Goal: Task Accomplishment & Management: Use online tool/utility

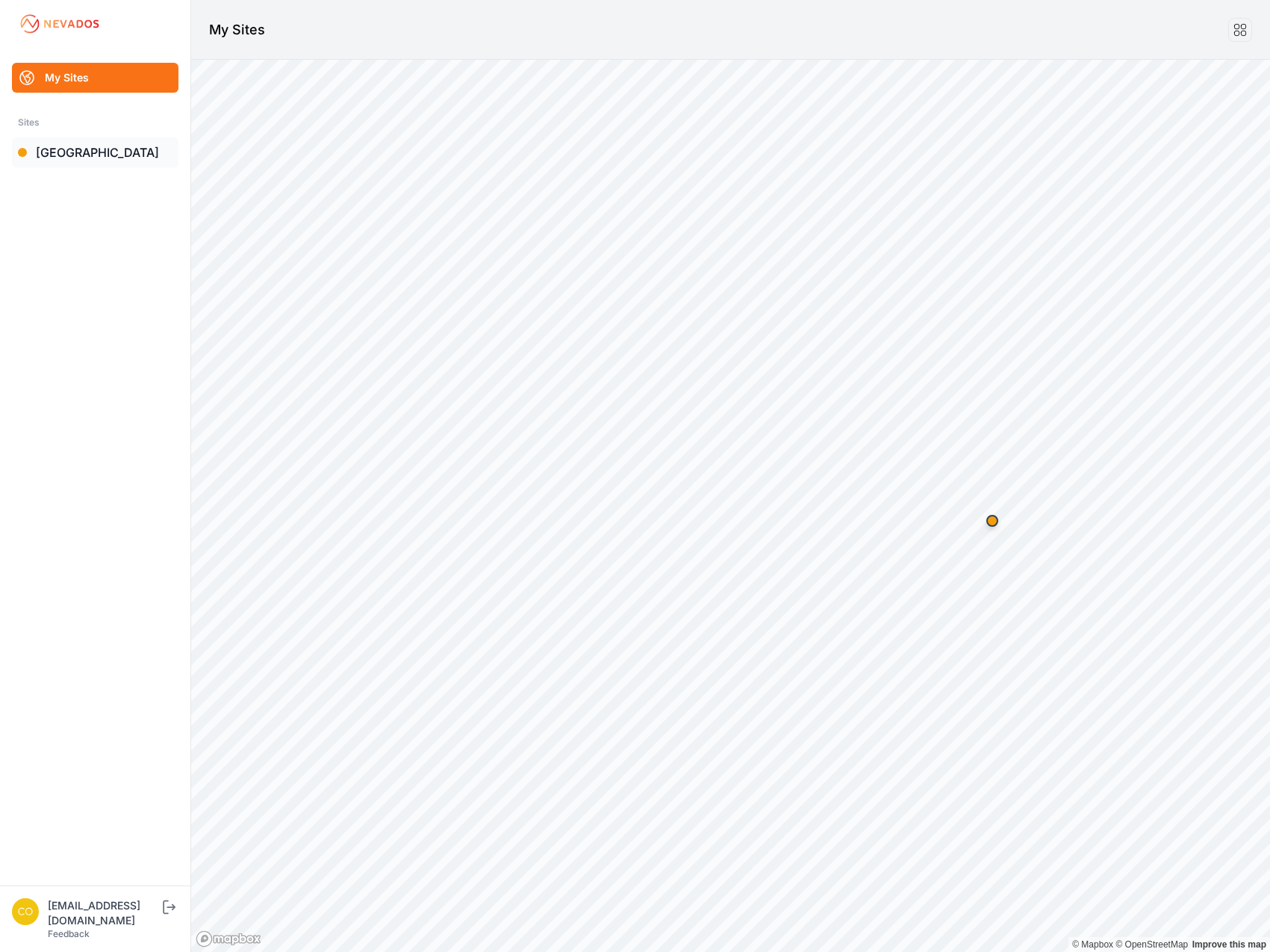
click at [121, 159] on link "[GEOGRAPHIC_DATA]" at bounding box center [95, 152] width 167 height 30
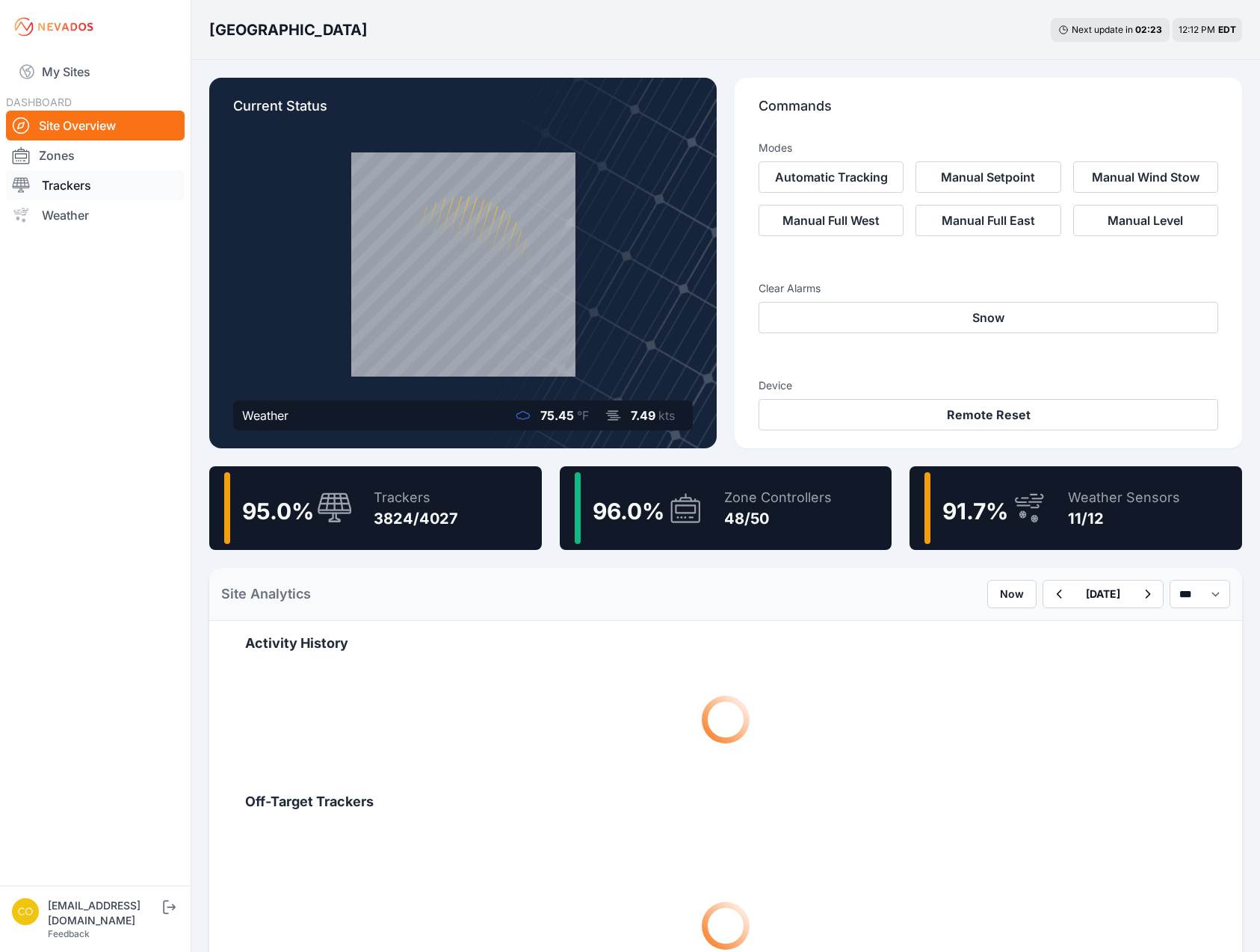
click at [130, 185] on link "Trackers" at bounding box center [94, 185] width 178 height 30
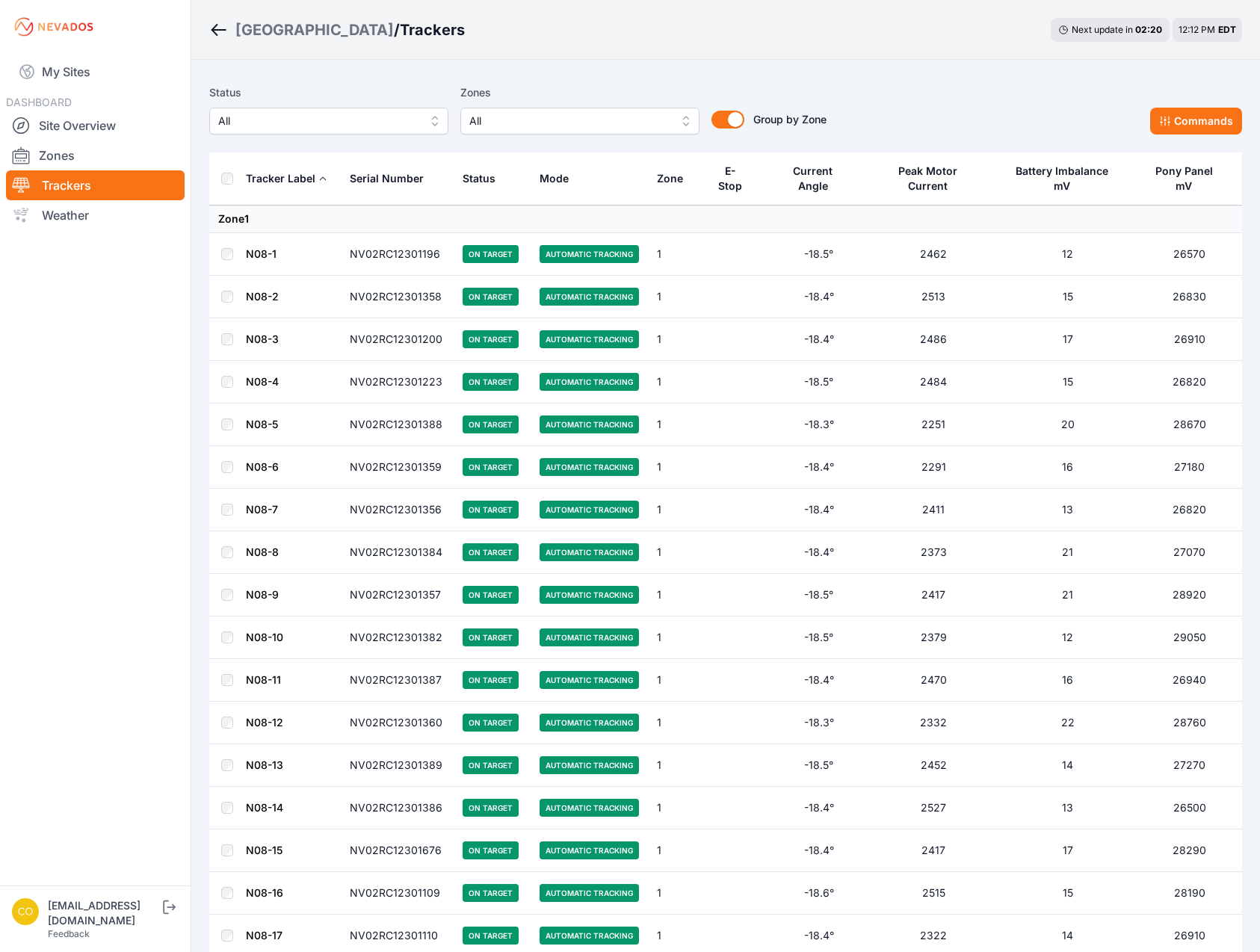
click at [561, 133] on button "All" at bounding box center [579, 121] width 239 height 27
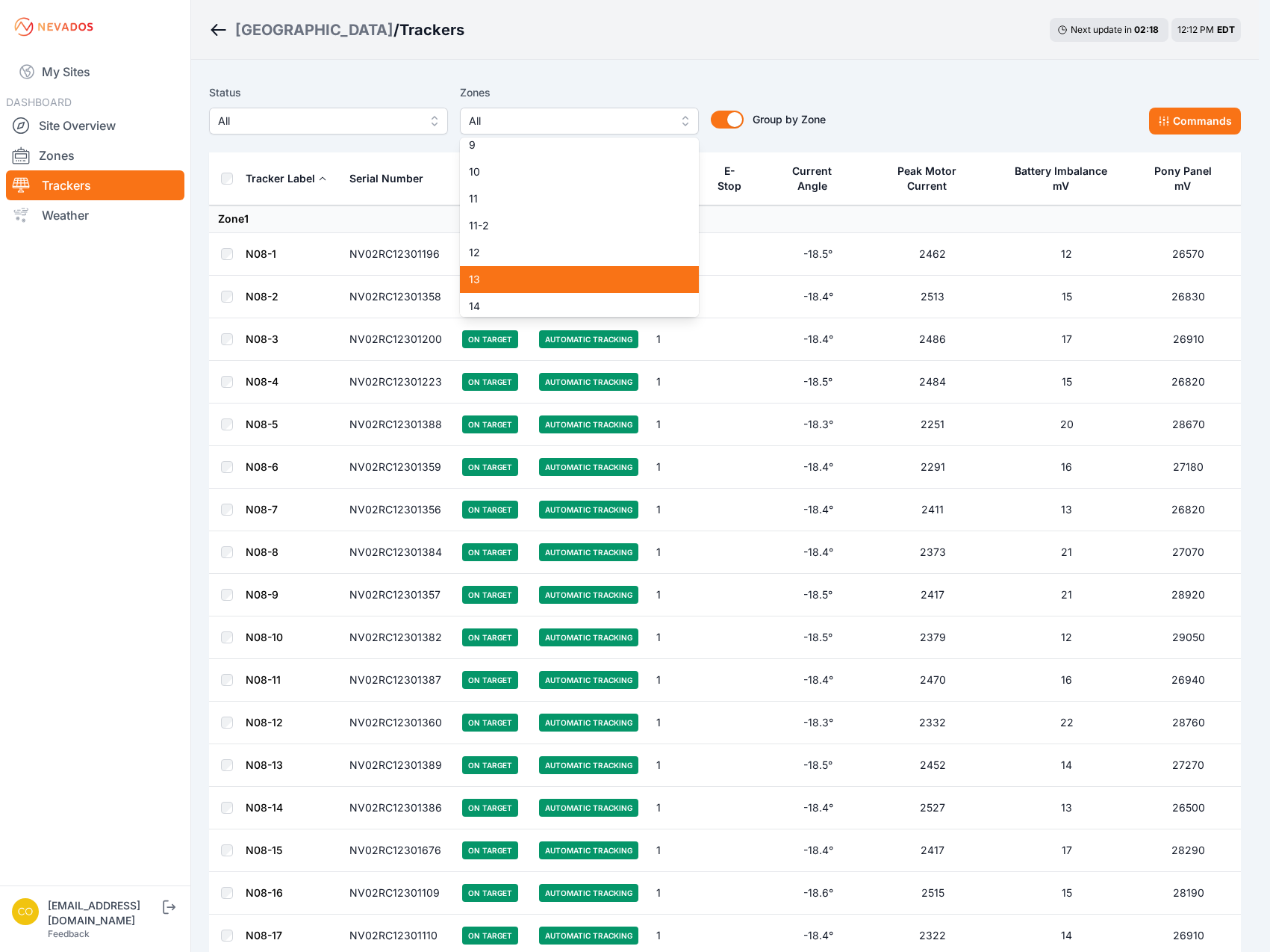
scroll to position [448, 0]
click at [554, 273] on span "19-2" at bounding box center [570, 271] width 203 height 15
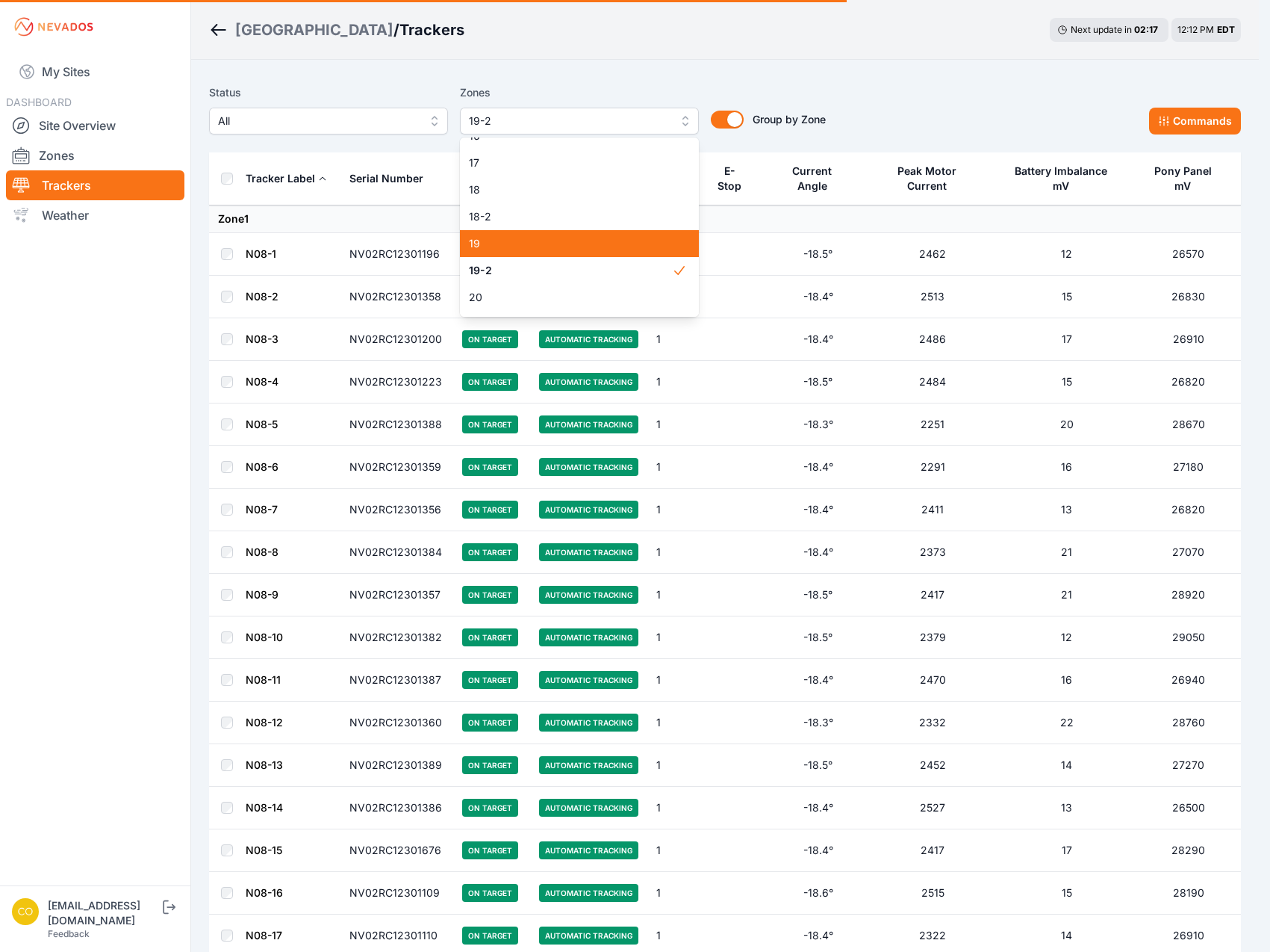
click at [542, 247] on span "19" at bounding box center [570, 244] width 203 height 15
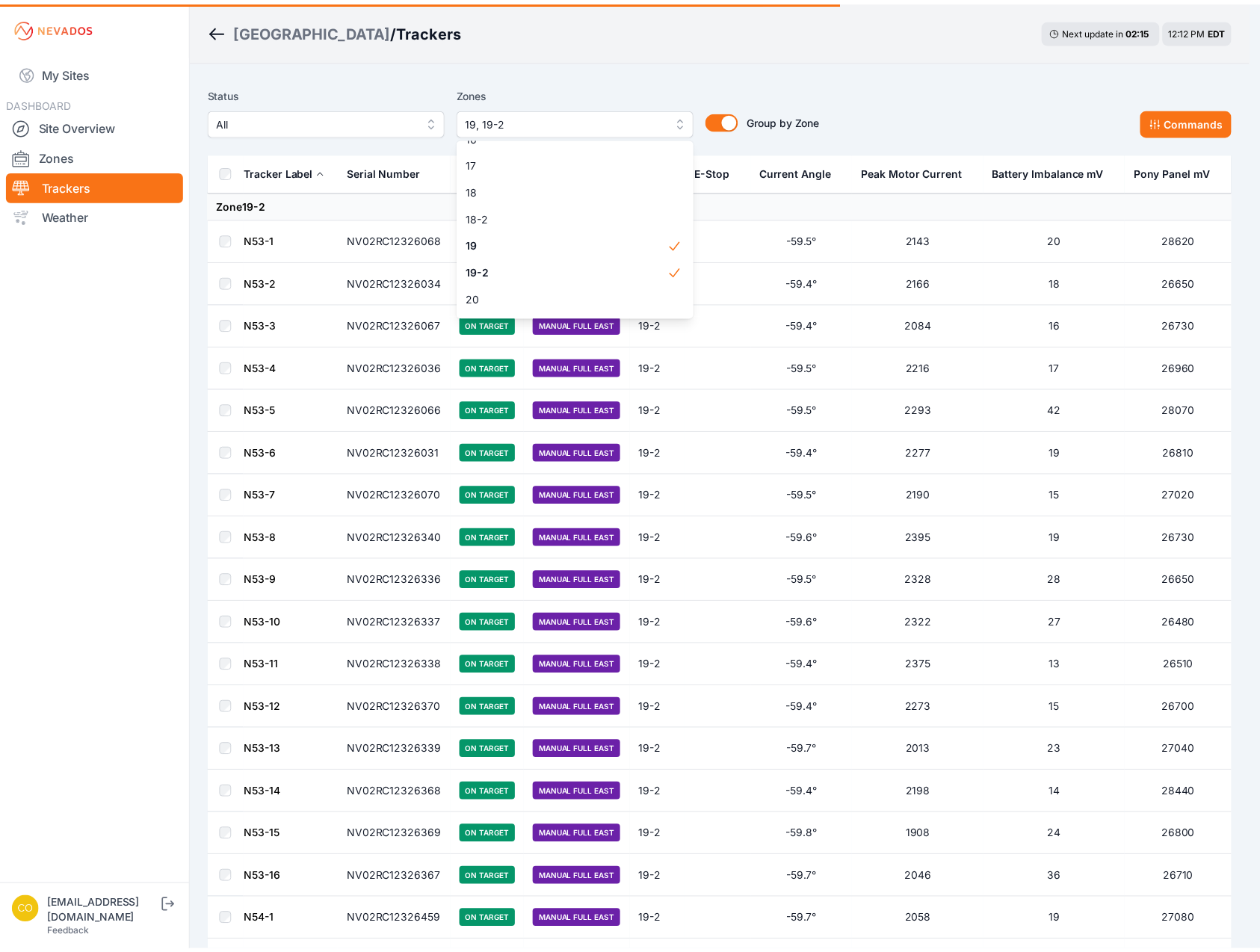
scroll to position [523, 0]
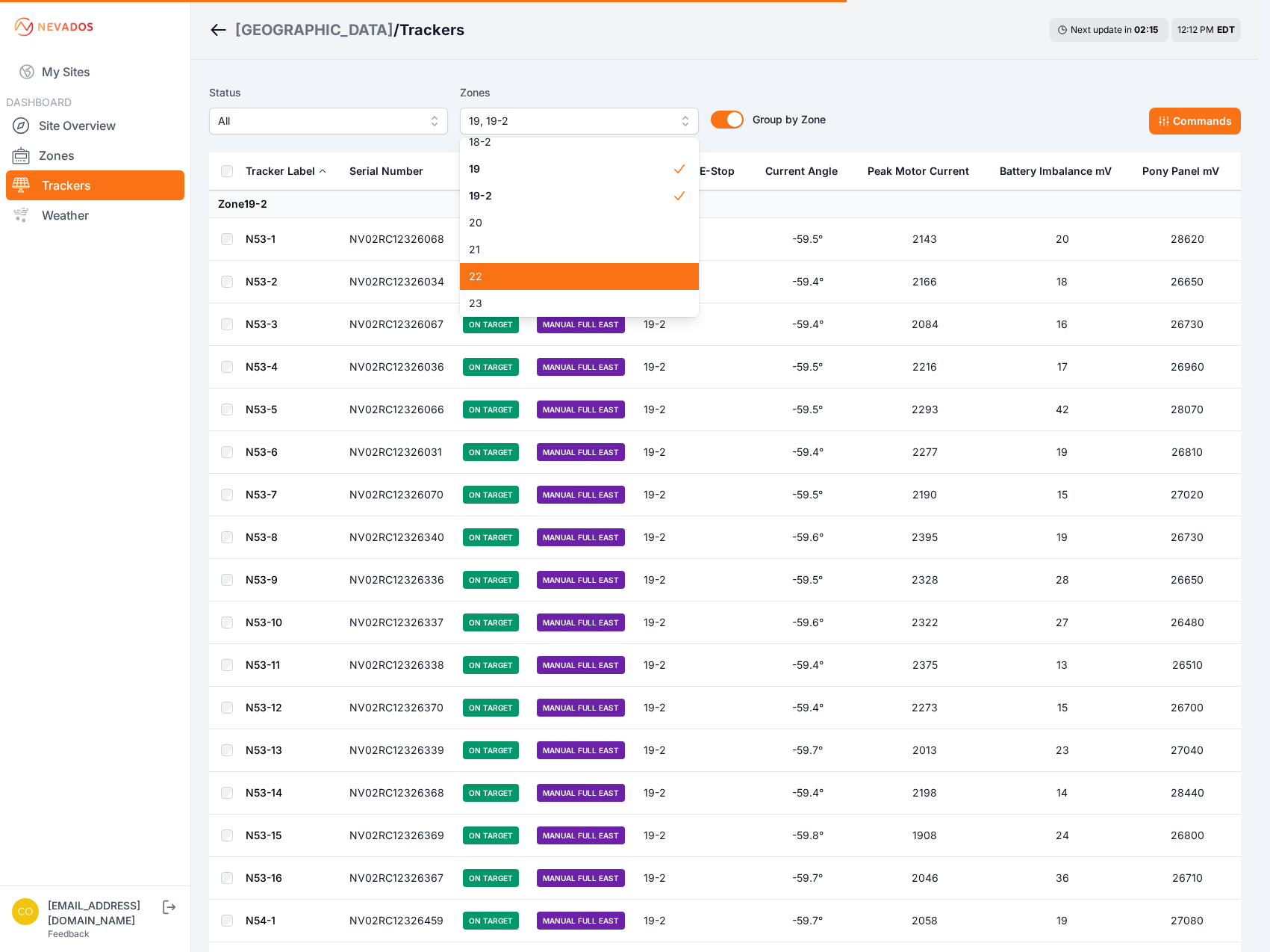
drag, startPoint x: 541, startPoint y: 268, endPoint x: 286, endPoint y: 224, distance: 258.8
click at [541, 271] on div "22" at bounding box center [579, 276] width 239 height 27
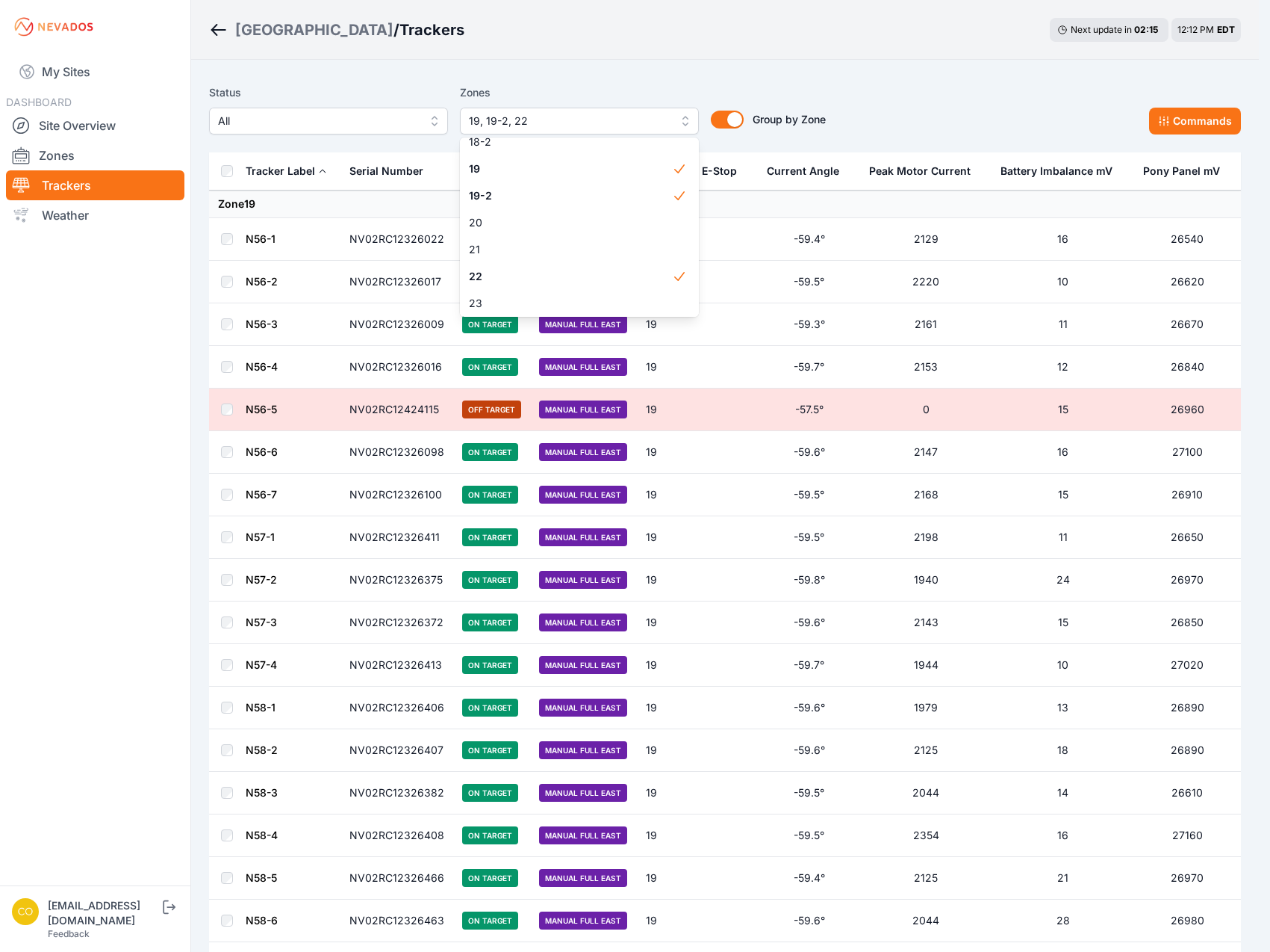
click at [559, 47] on div "Bartonsville / Trackers Next update in 02 : 15 12:12 PM EDT" at bounding box center [725, 30] width 1068 height 60
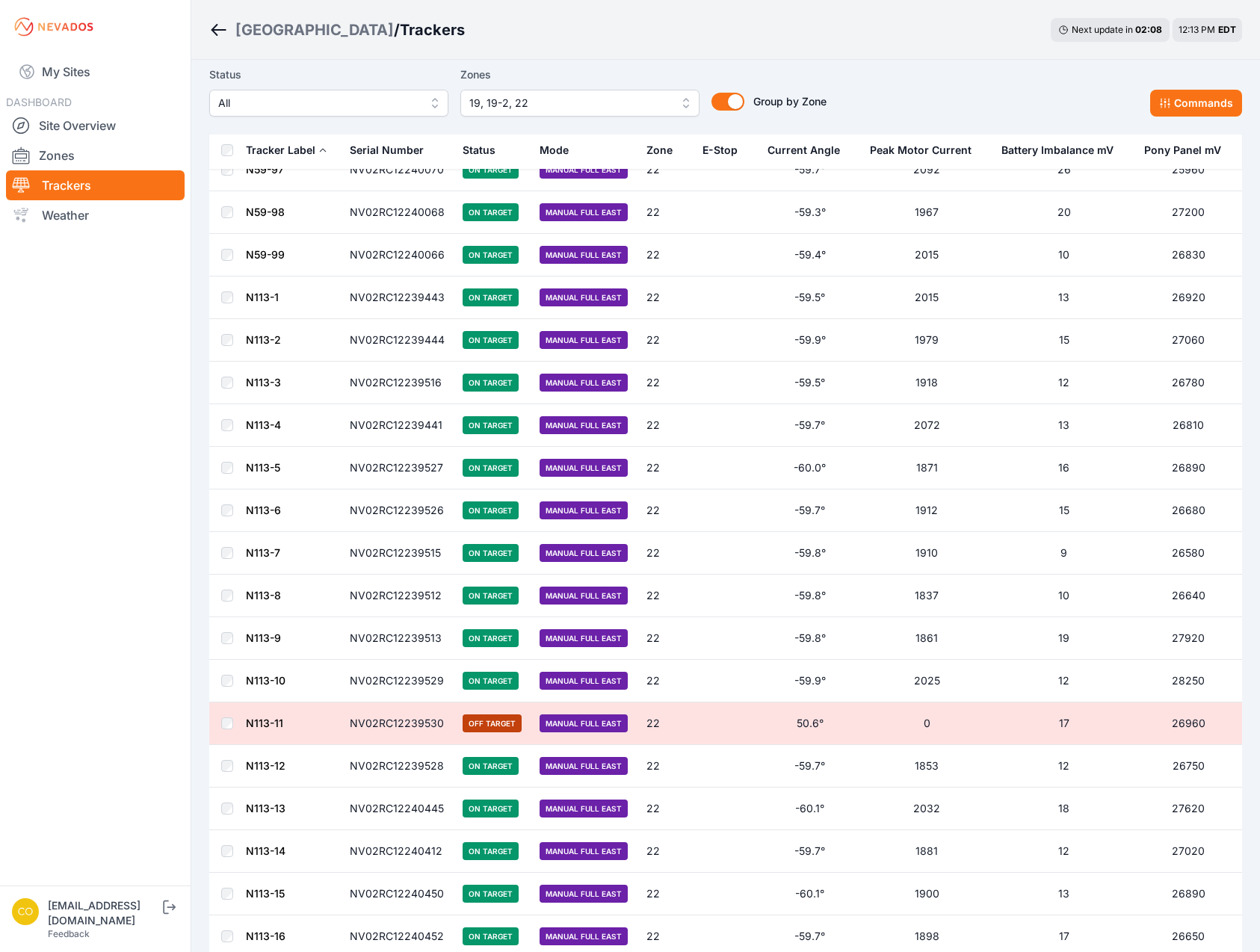
scroll to position [8009, 0]
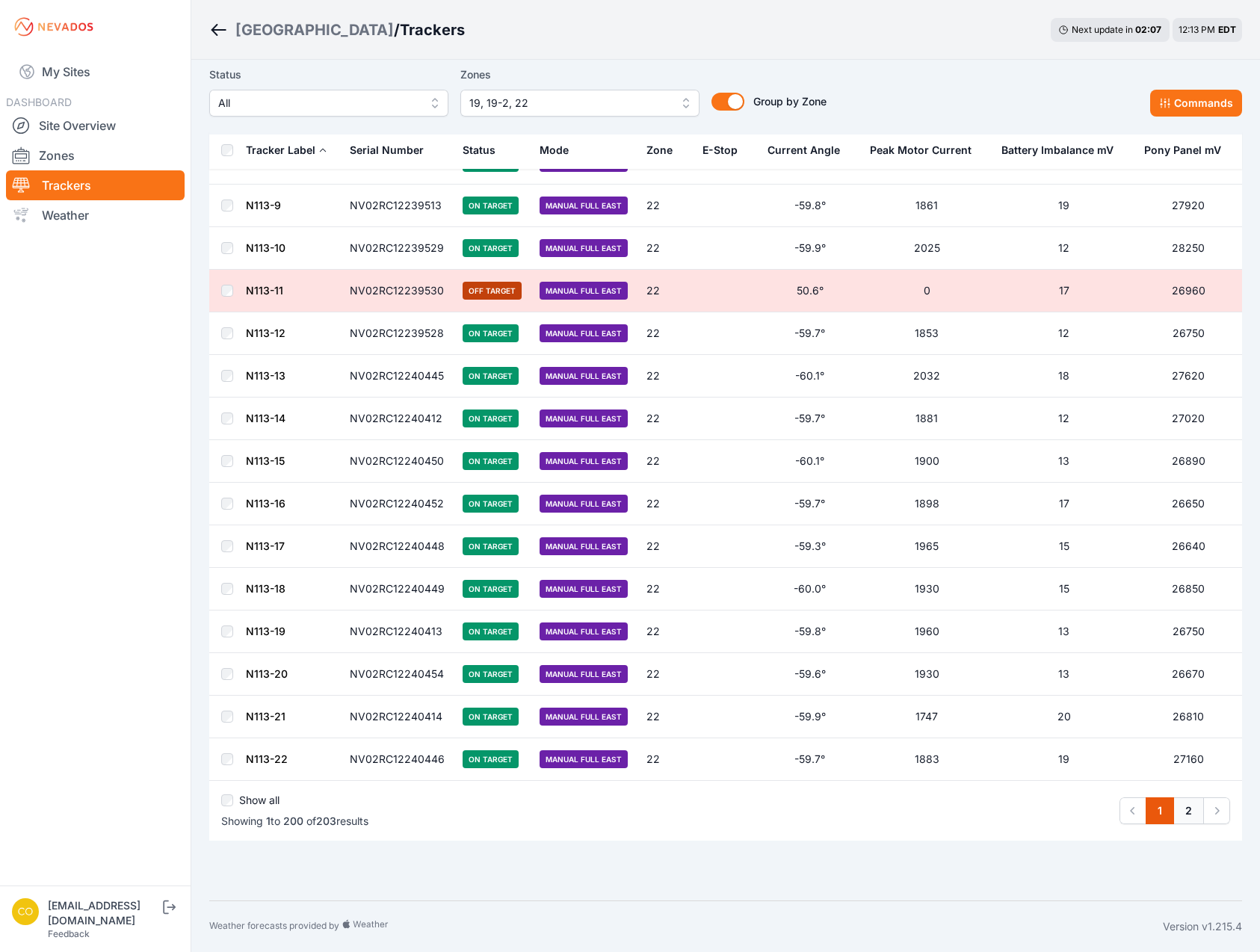
click at [1190, 805] on link "2" at bounding box center [1189, 810] width 30 height 27
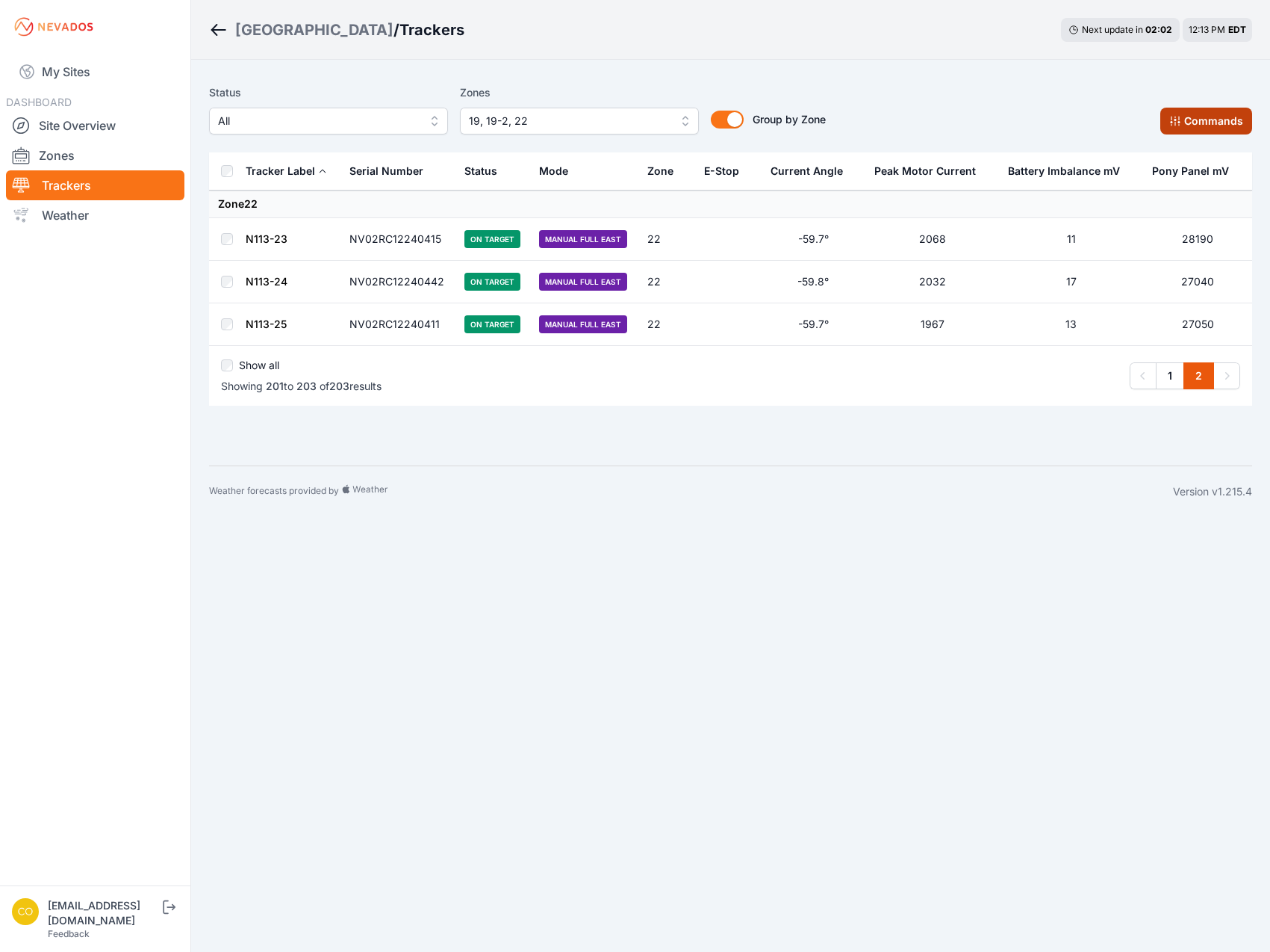
click at [1226, 125] on button "Commands" at bounding box center [1206, 121] width 91 height 27
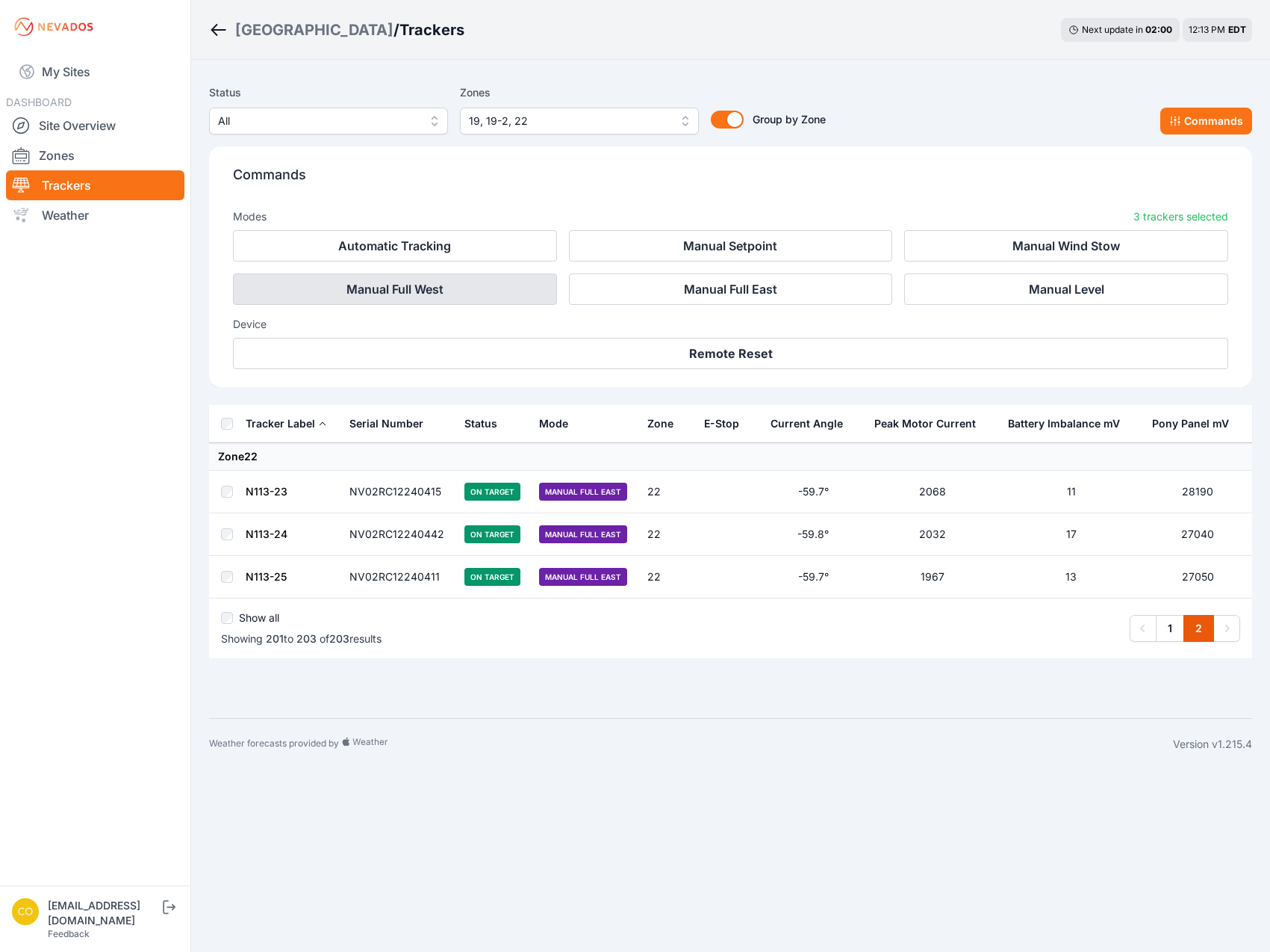
click at [521, 291] on button "Manual Full West" at bounding box center [395, 289] width 324 height 31
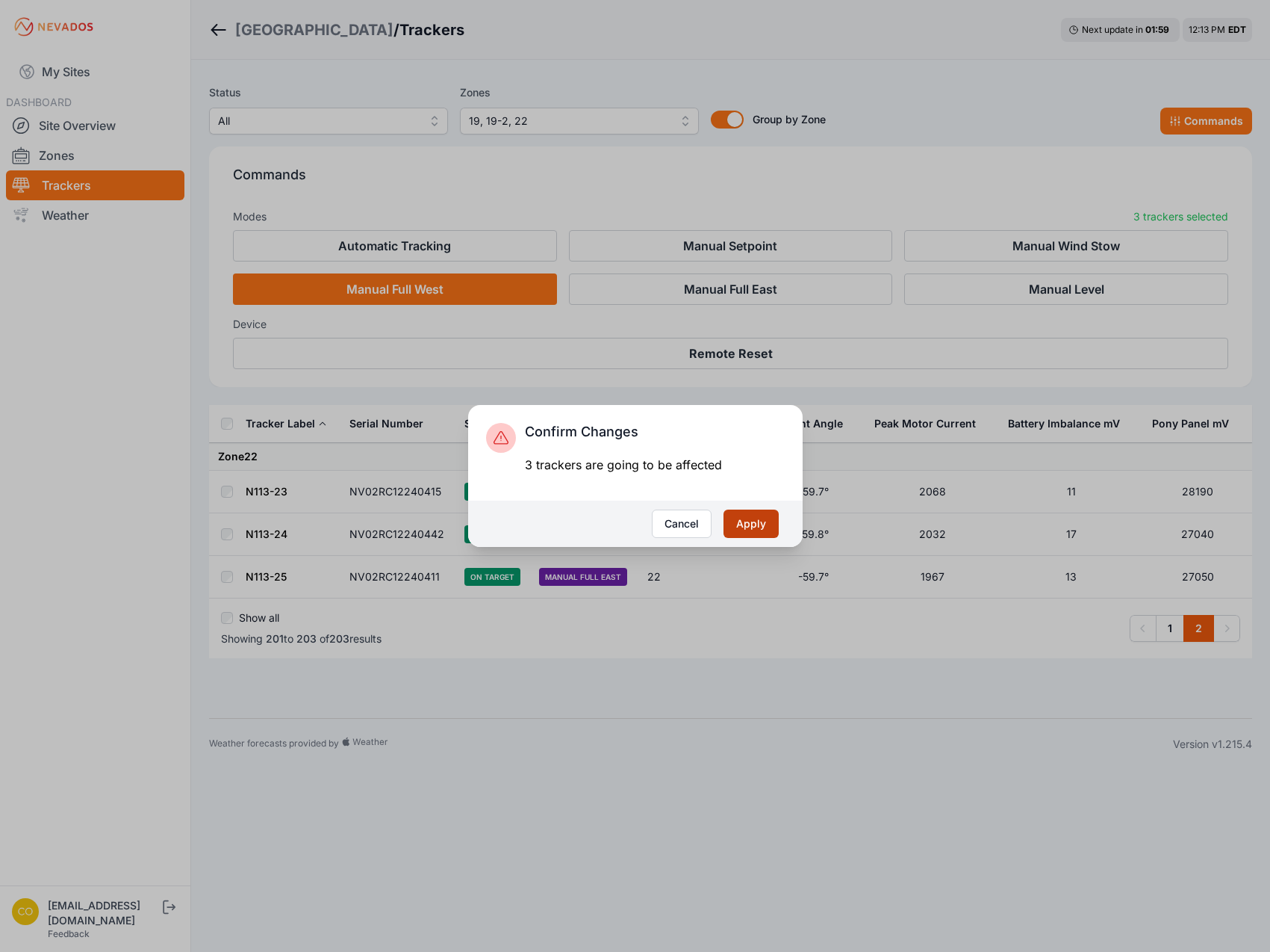
click at [736, 517] on button "Apply" at bounding box center [752, 524] width 55 height 29
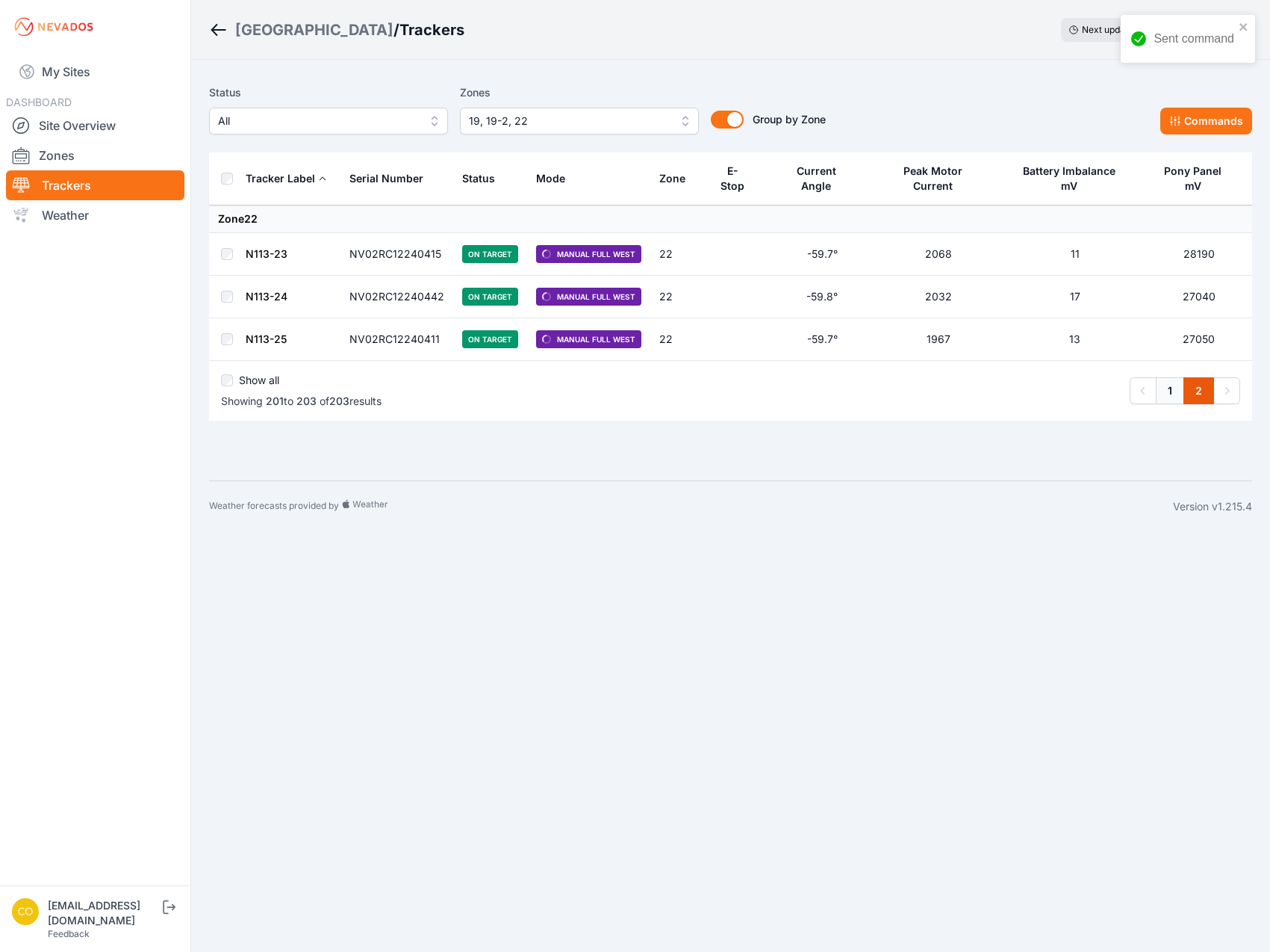
click at [1164, 381] on link "1" at bounding box center [1170, 391] width 29 height 27
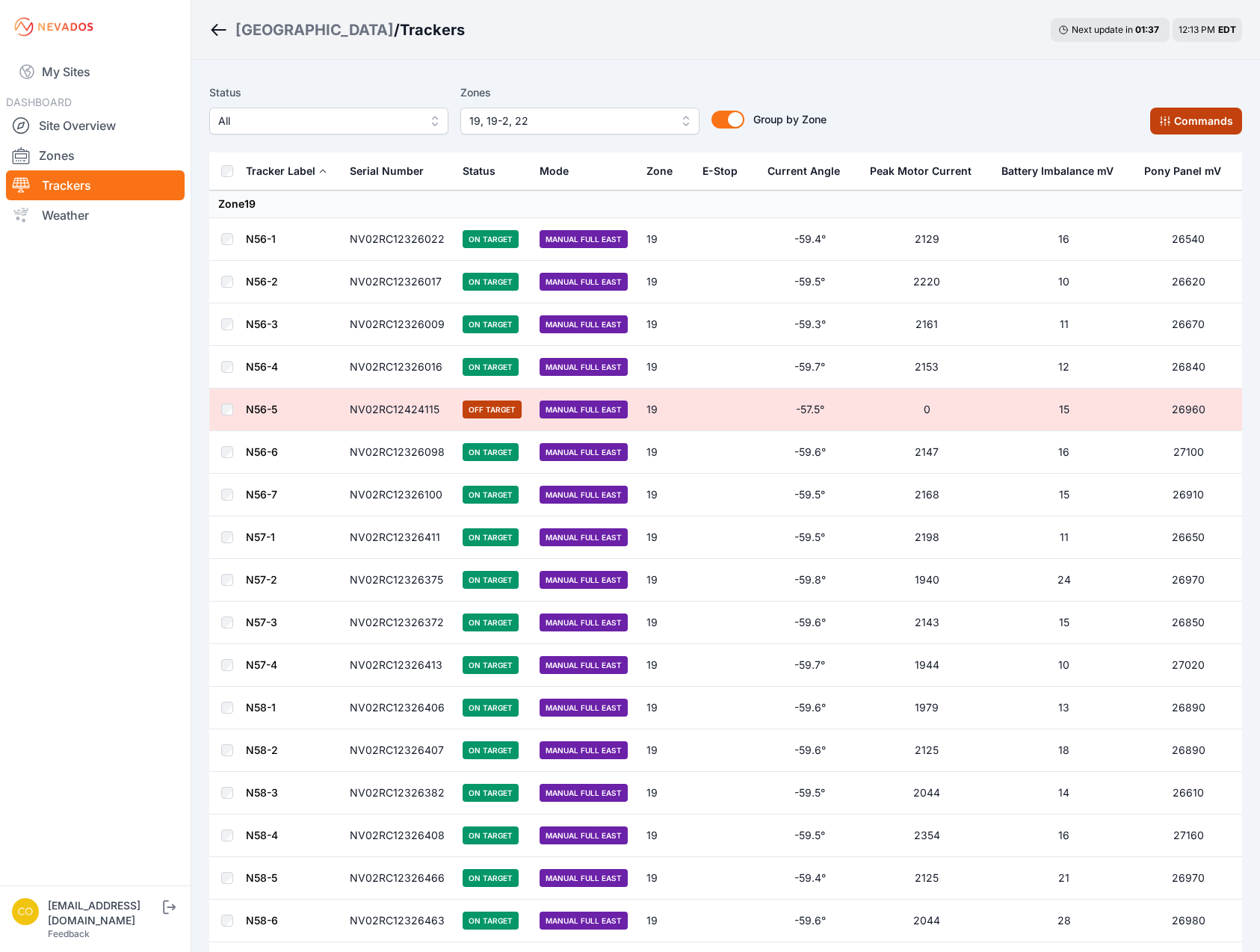
click at [1183, 112] on button "Commands" at bounding box center [1195, 121] width 91 height 27
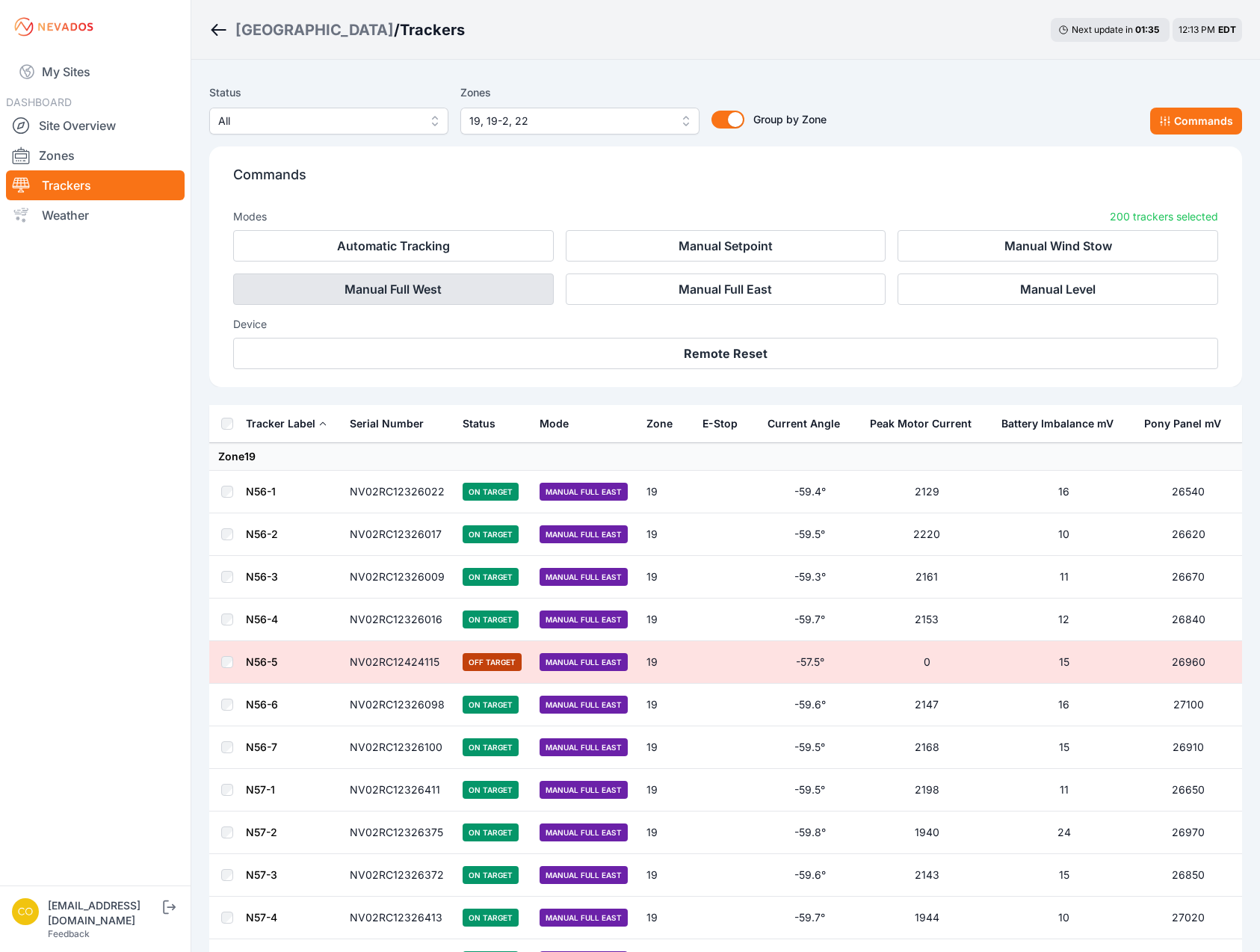
click at [478, 288] on button "Manual Full West" at bounding box center [394, 289] width 320 height 31
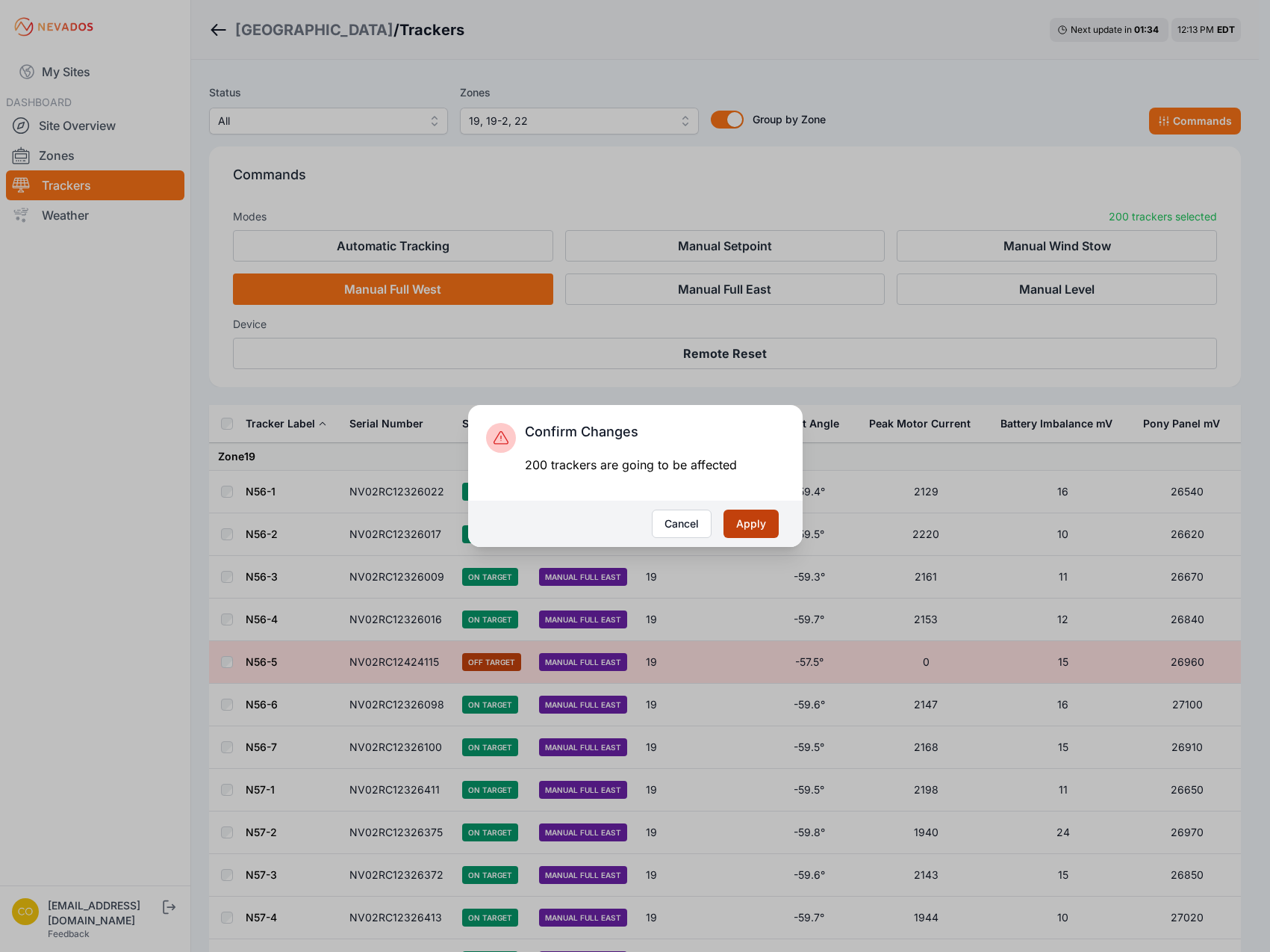
click at [741, 517] on button "Apply" at bounding box center [752, 524] width 55 height 29
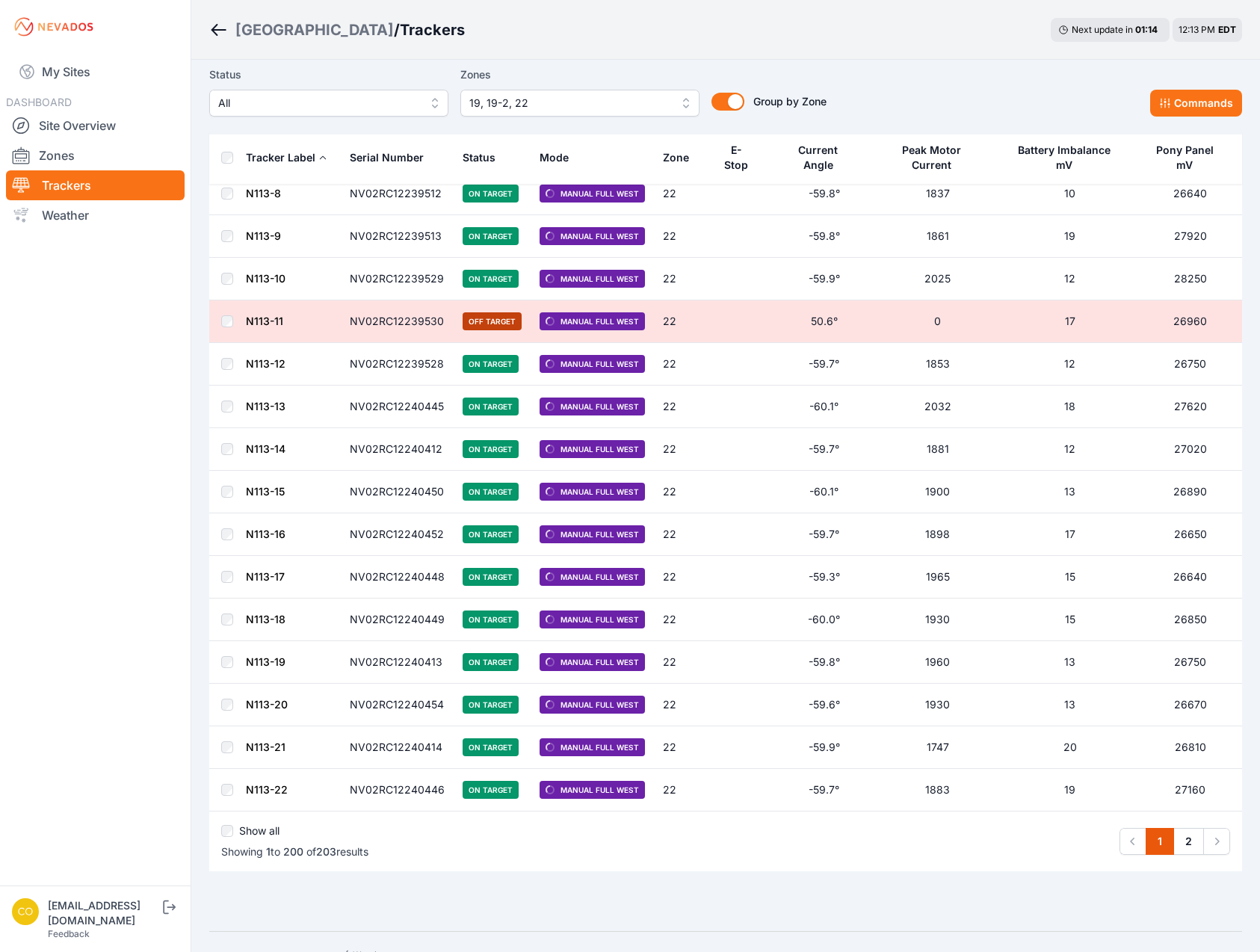
scroll to position [8024, 0]
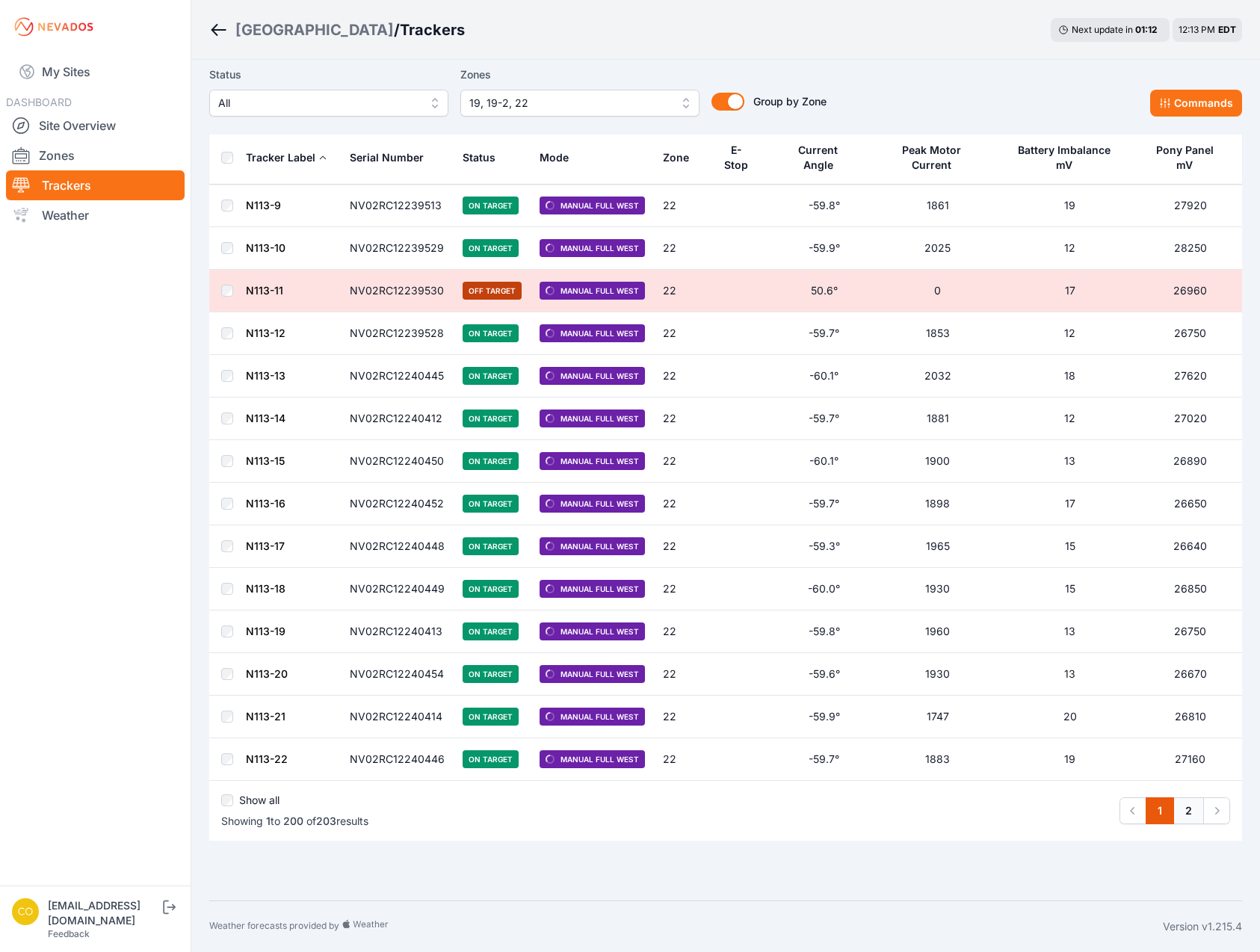
click at [1179, 815] on link "2" at bounding box center [1189, 810] width 30 height 27
click at [1188, 814] on link "2" at bounding box center [1189, 810] width 30 height 27
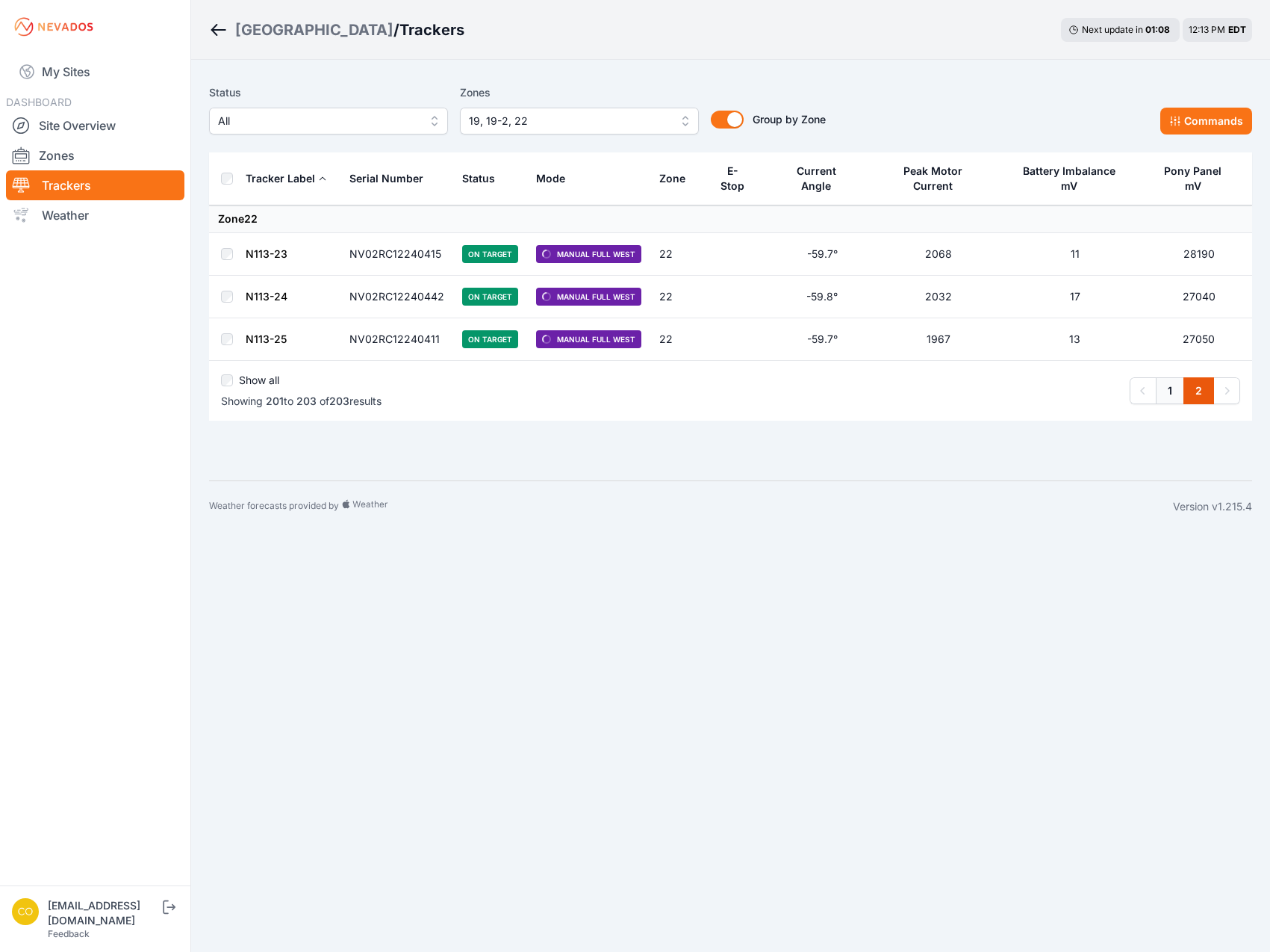
click at [1169, 377] on link "1" at bounding box center [1170, 391] width 29 height 27
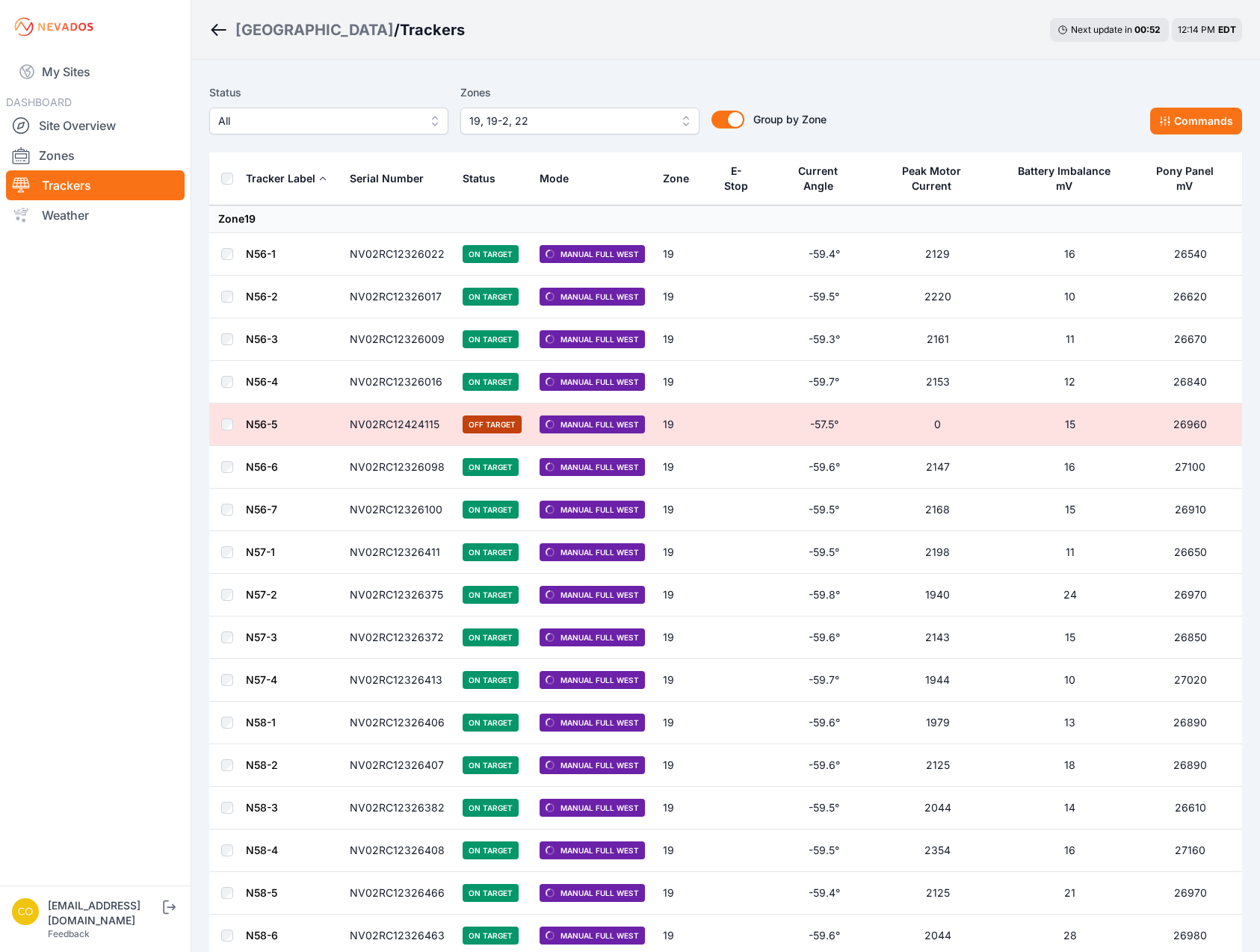
scroll to position [74, 0]
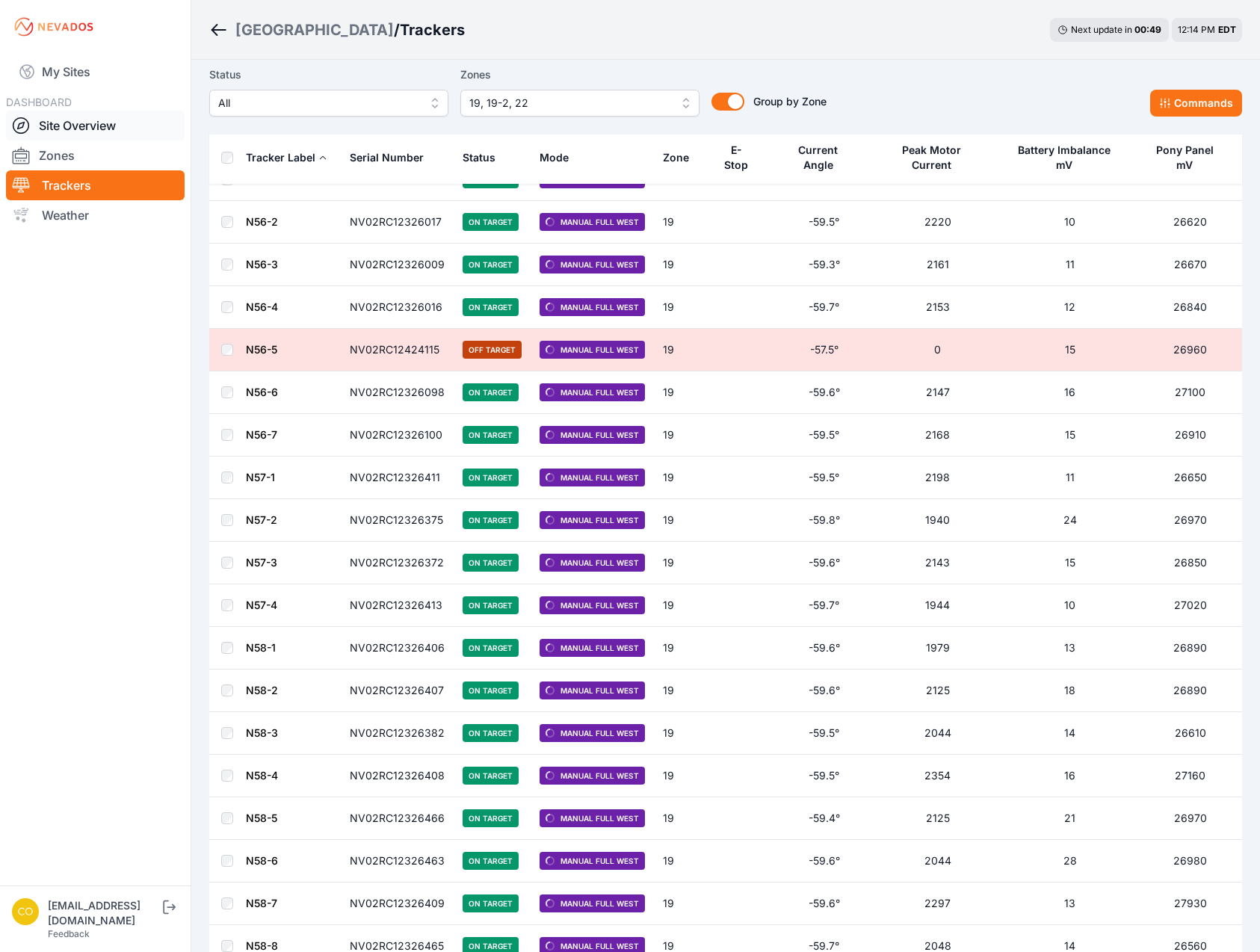
click at [119, 125] on link "Site Overview" at bounding box center [94, 125] width 178 height 30
click at [123, 123] on link "Site Overview" at bounding box center [94, 125] width 178 height 30
click at [121, 125] on link "Site Overview" at bounding box center [94, 125] width 178 height 30
click at [47, 129] on link "Site Overview" at bounding box center [94, 125] width 178 height 30
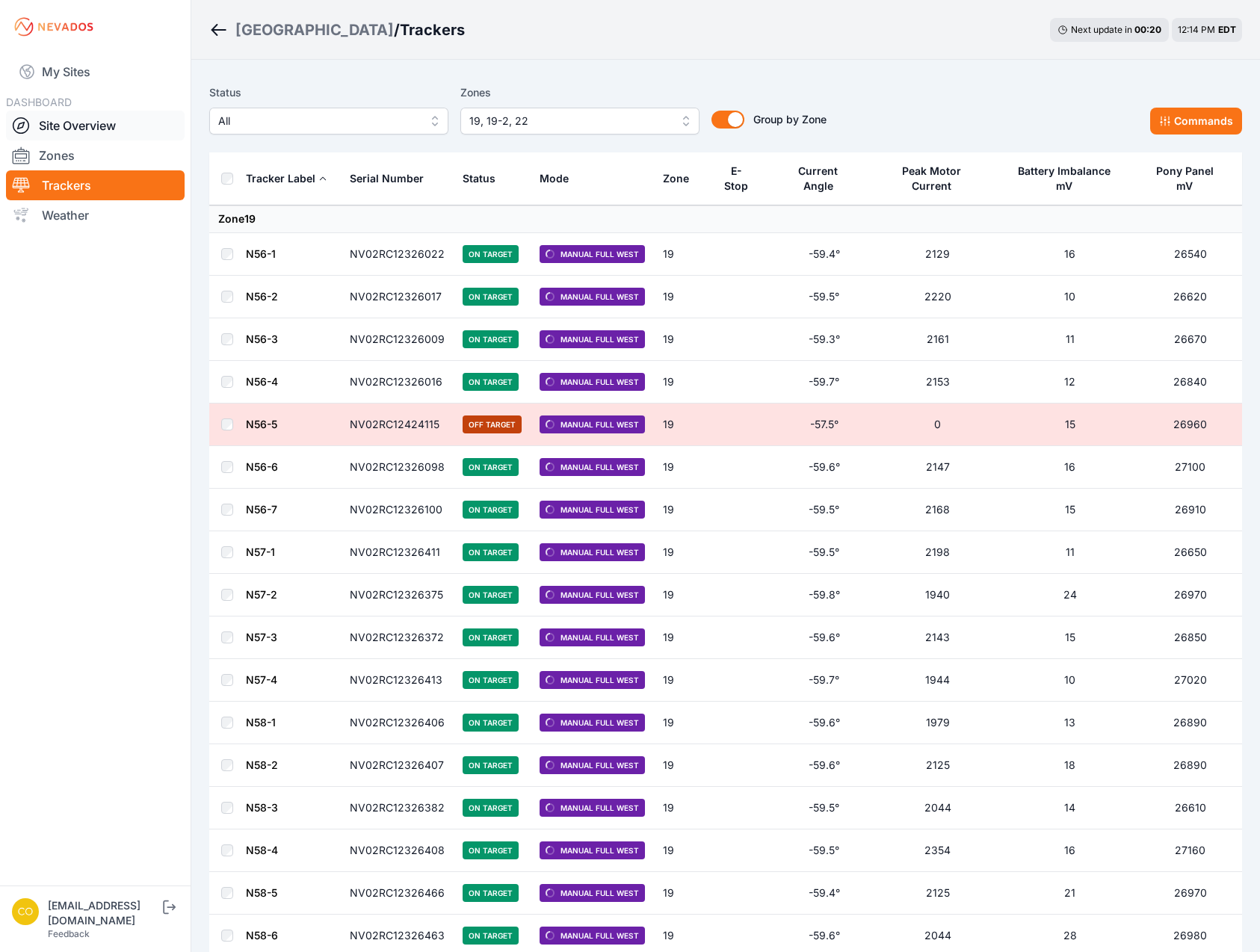
click at [80, 131] on link "Site Overview" at bounding box center [94, 125] width 178 height 30
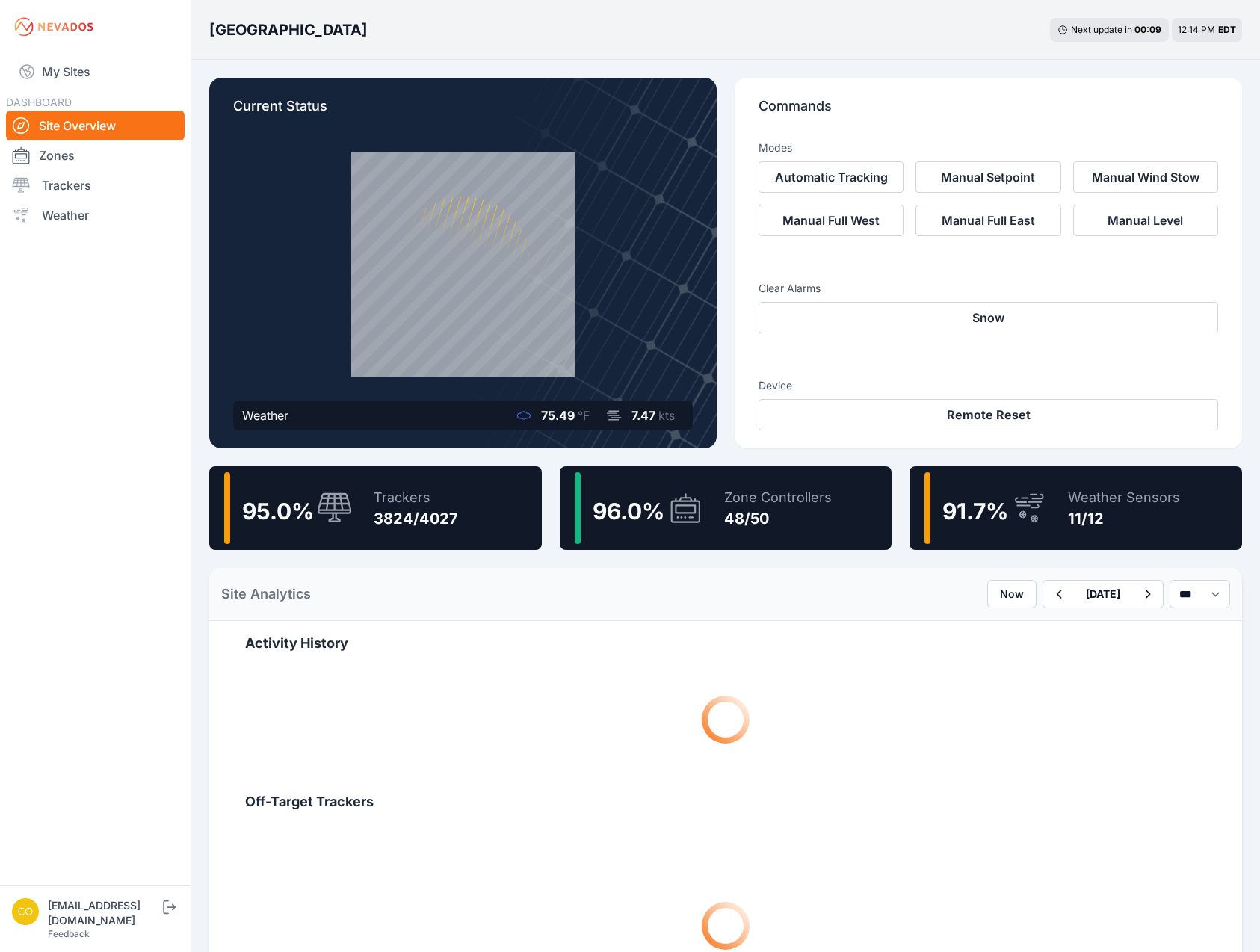
click at [464, 520] on div "95.0 % Trackers 3824/4027" at bounding box center [375, 508] width 333 height 84
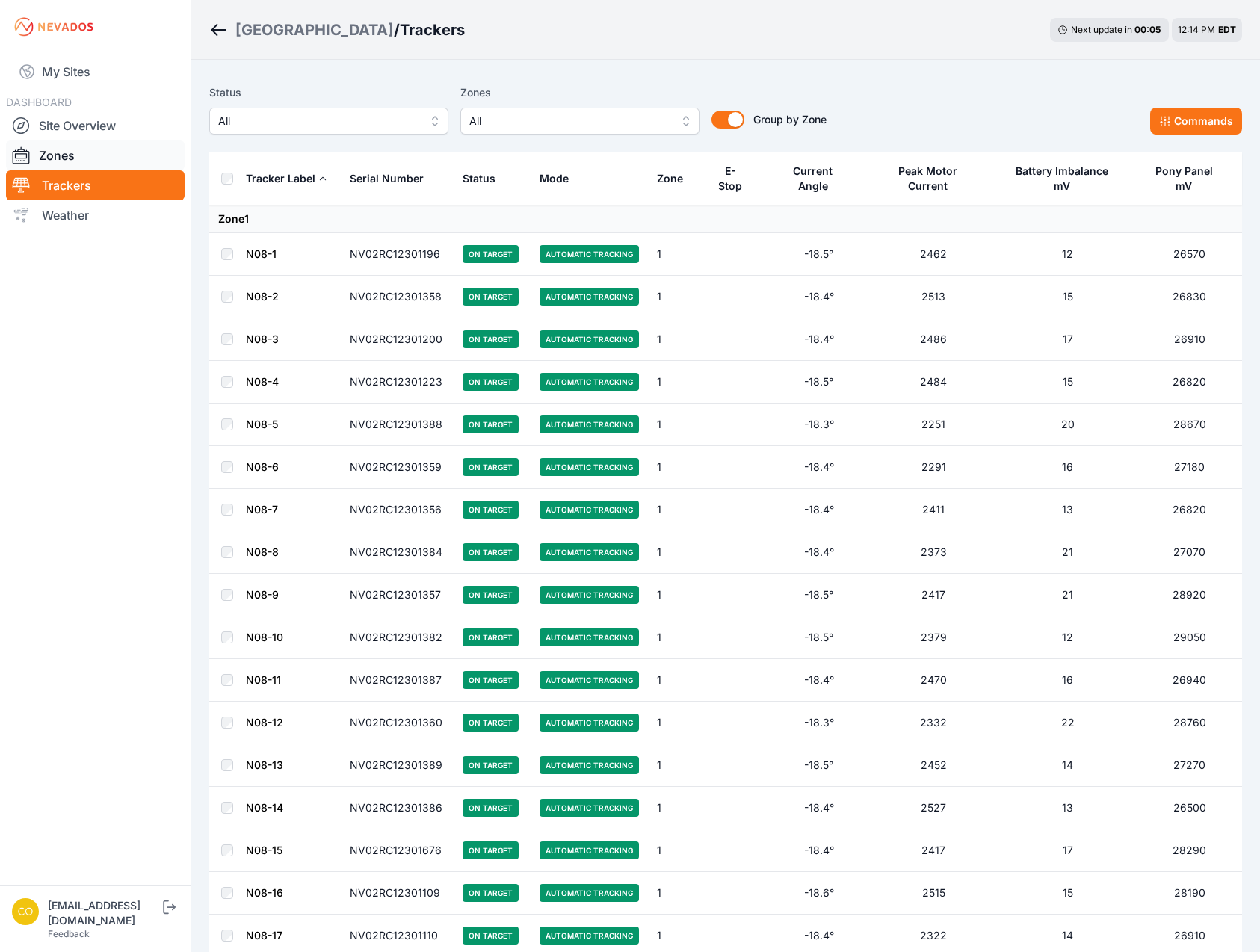
click at [57, 170] on link "Zones" at bounding box center [94, 154] width 178 height 30
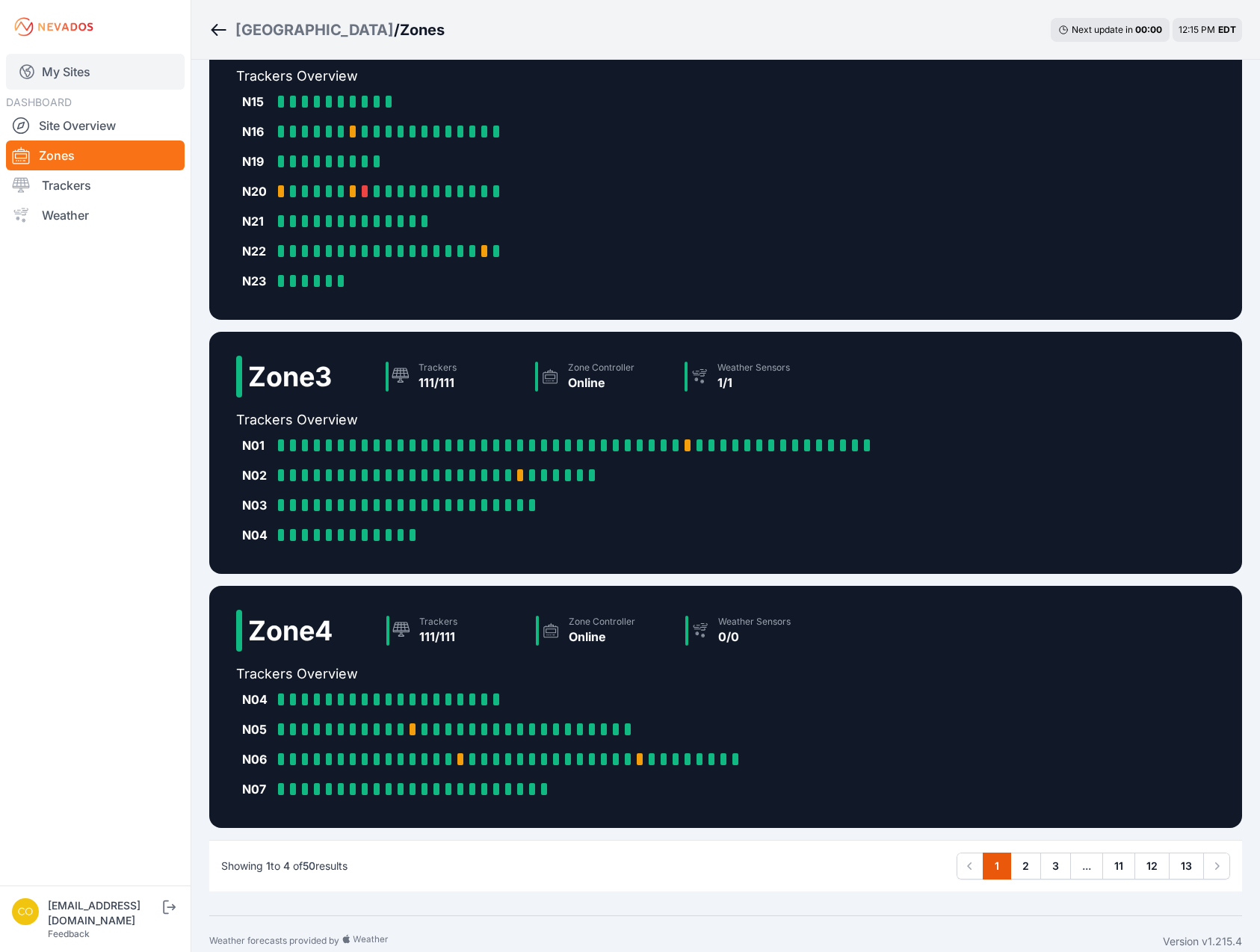
scroll to position [150, 0]
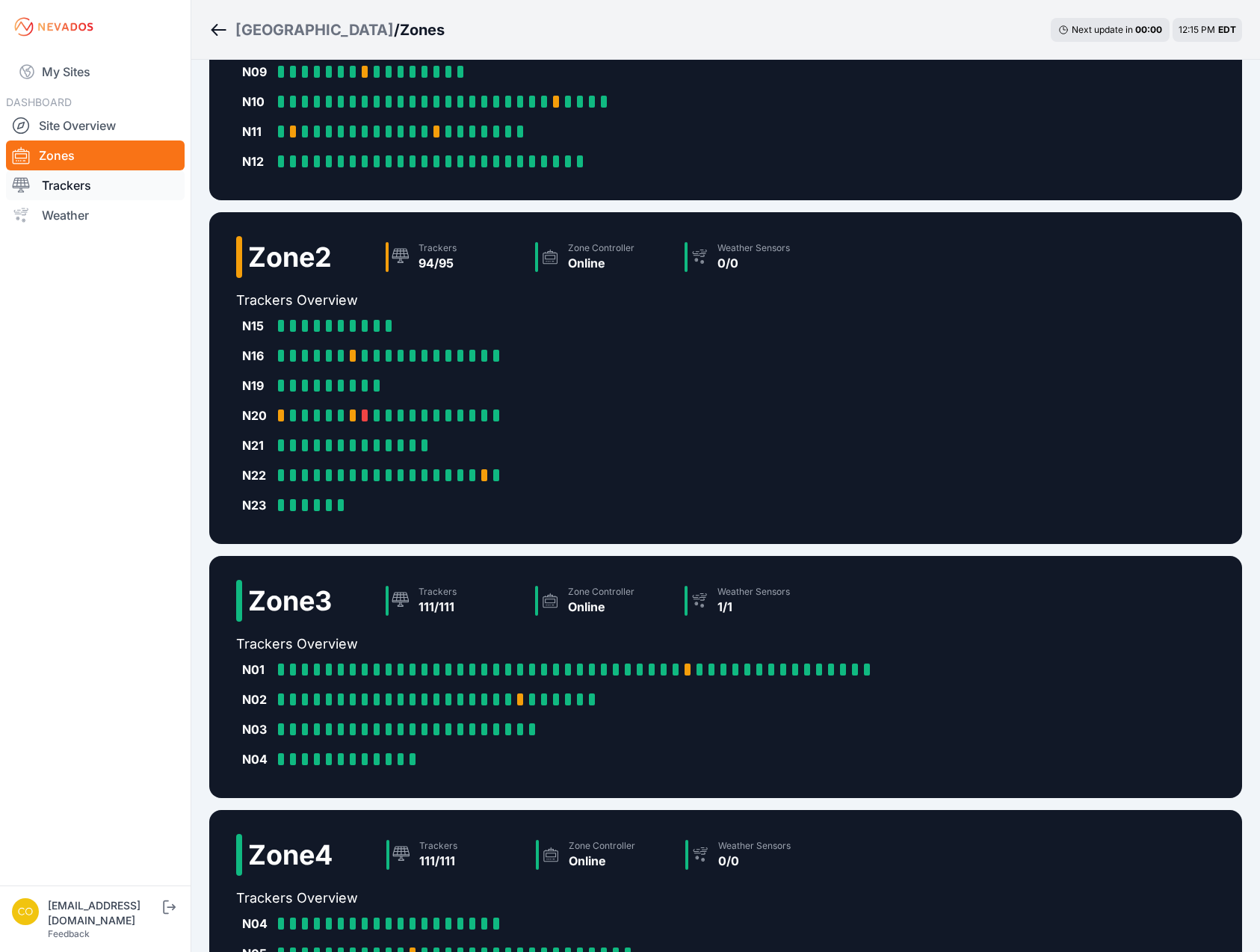
click at [88, 189] on link "Trackers" at bounding box center [94, 185] width 178 height 30
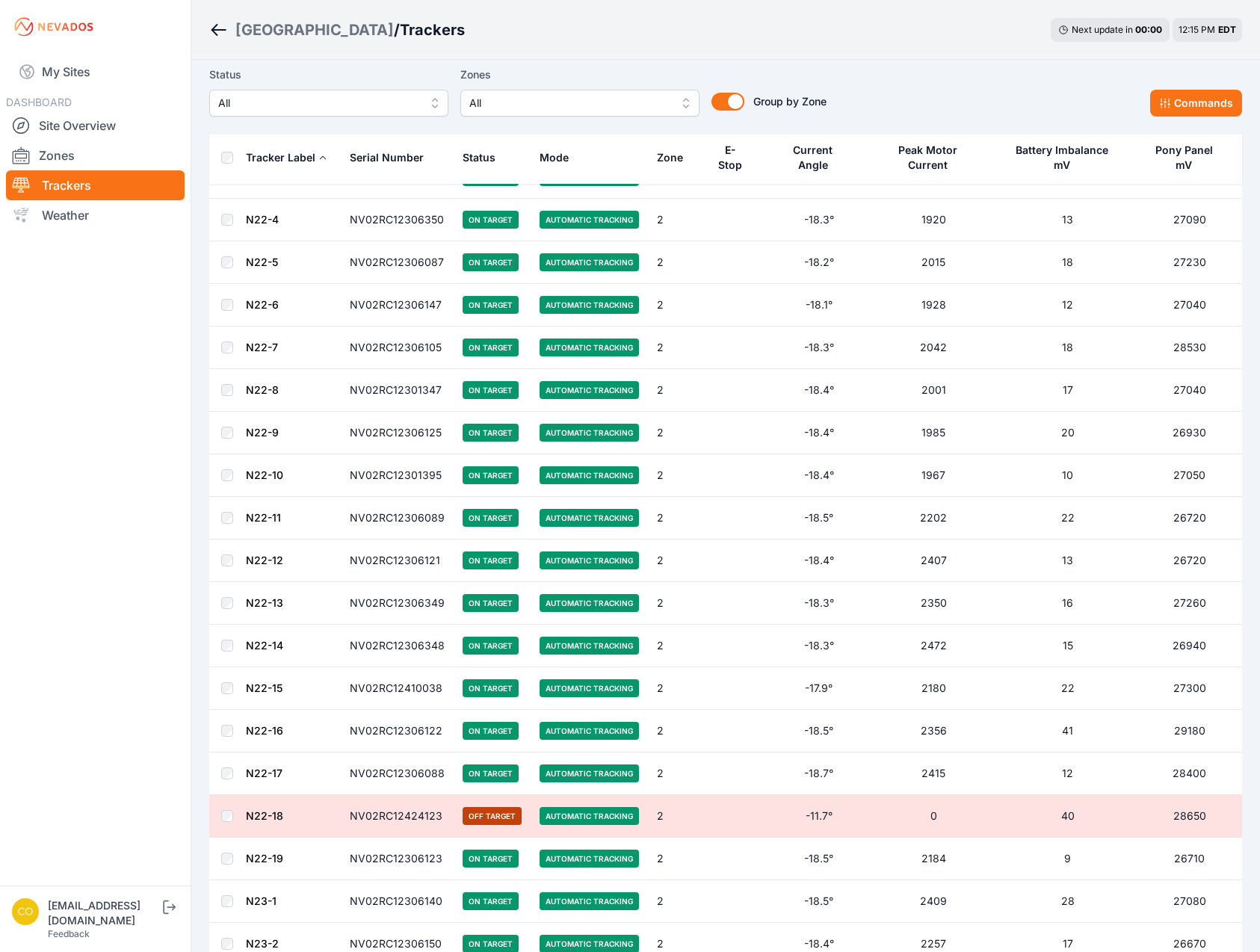
scroll to position [7981, 0]
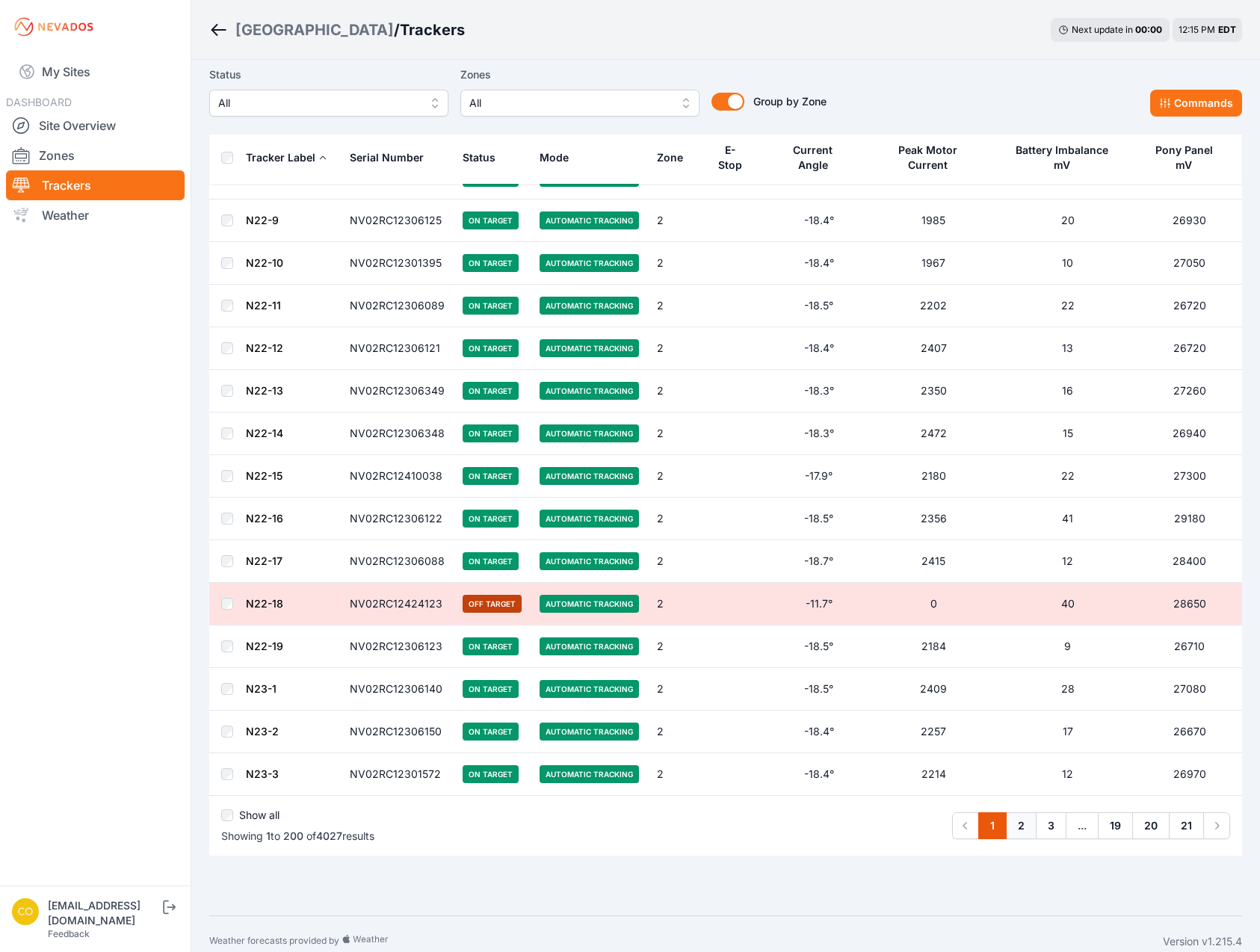
click at [1030, 812] on link "2" at bounding box center [1021, 825] width 30 height 27
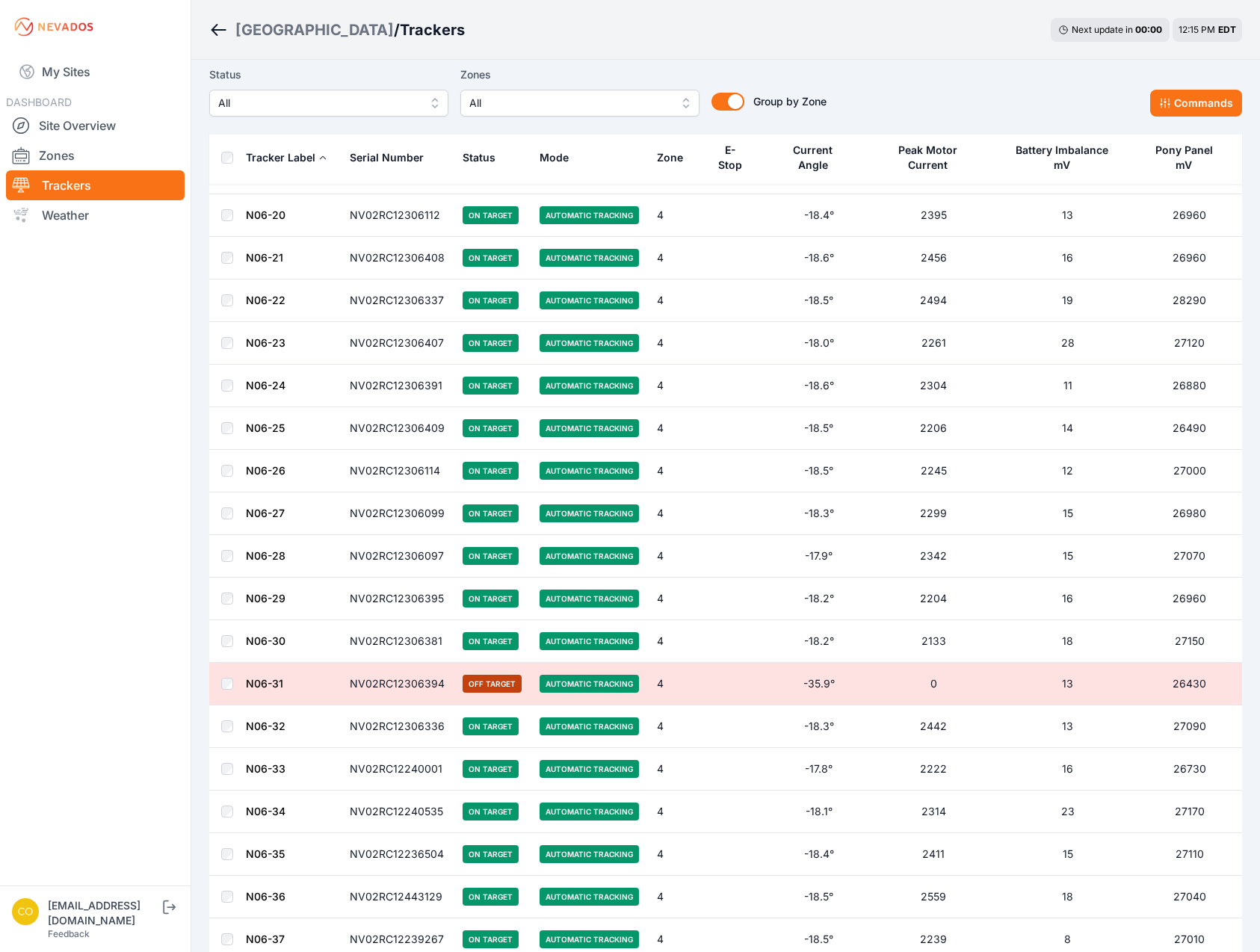
scroll to position [8009, 0]
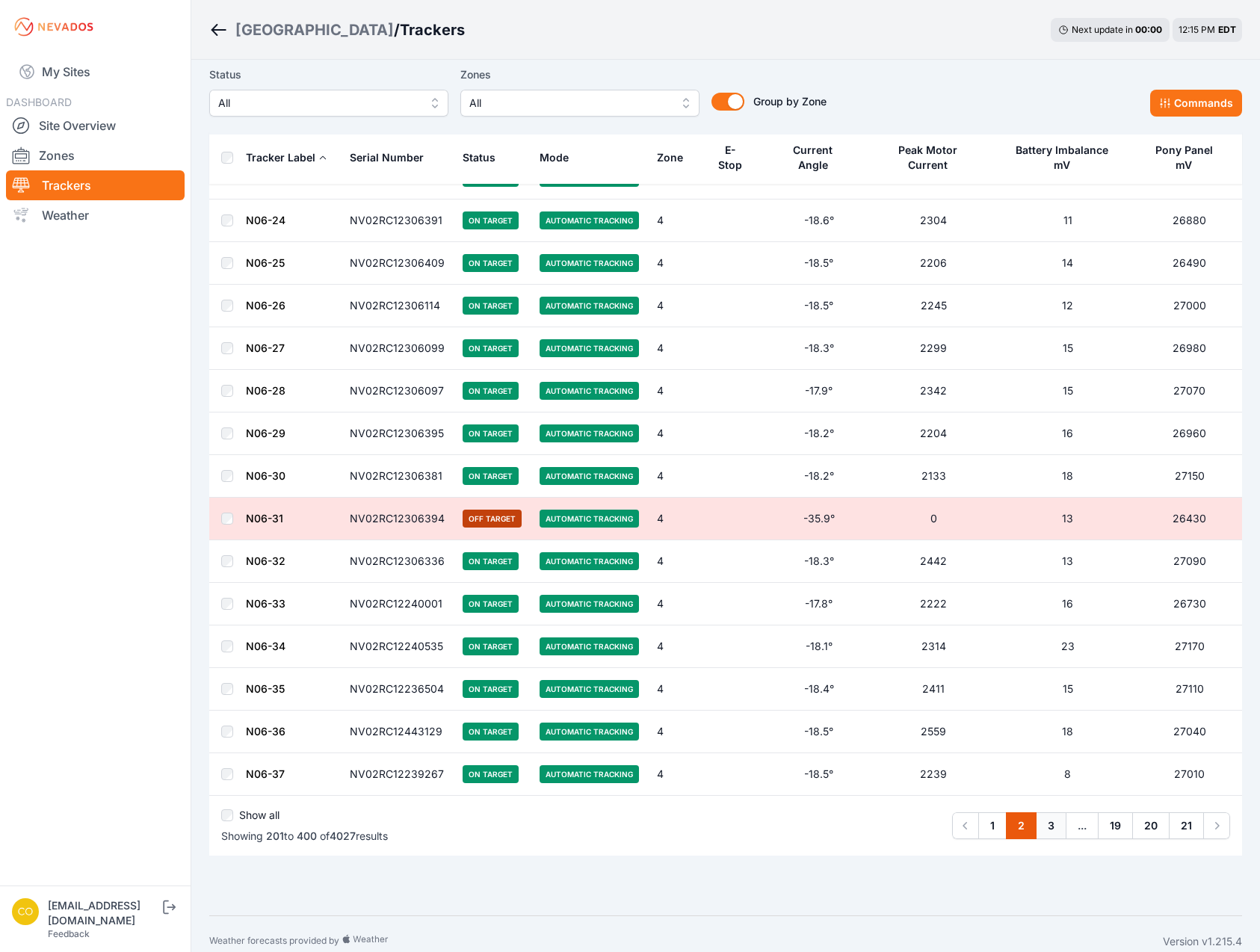
click at [1047, 820] on link "3" at bounding box center [1050, 825] width 30 height 27
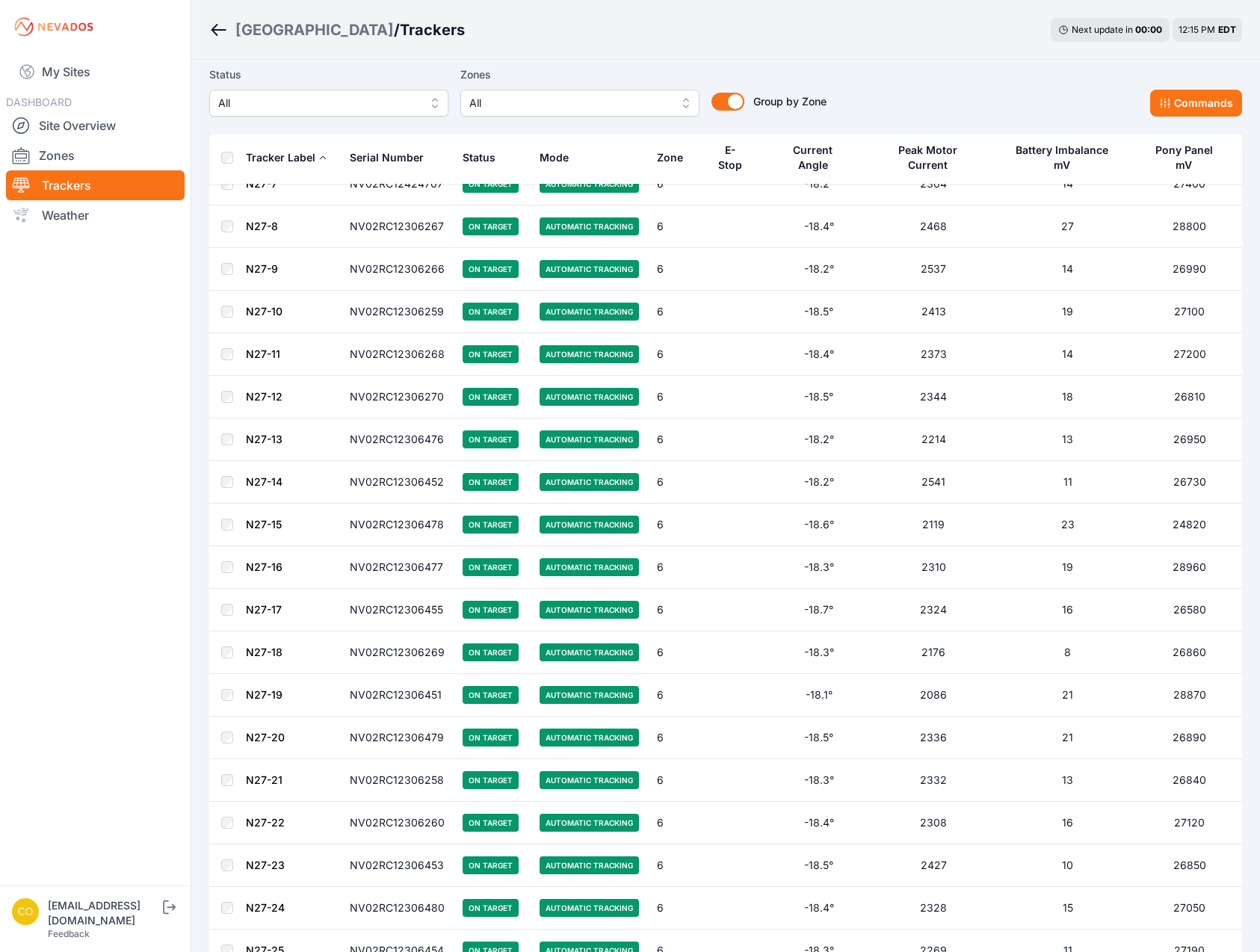
scroll to position [8036, 0]
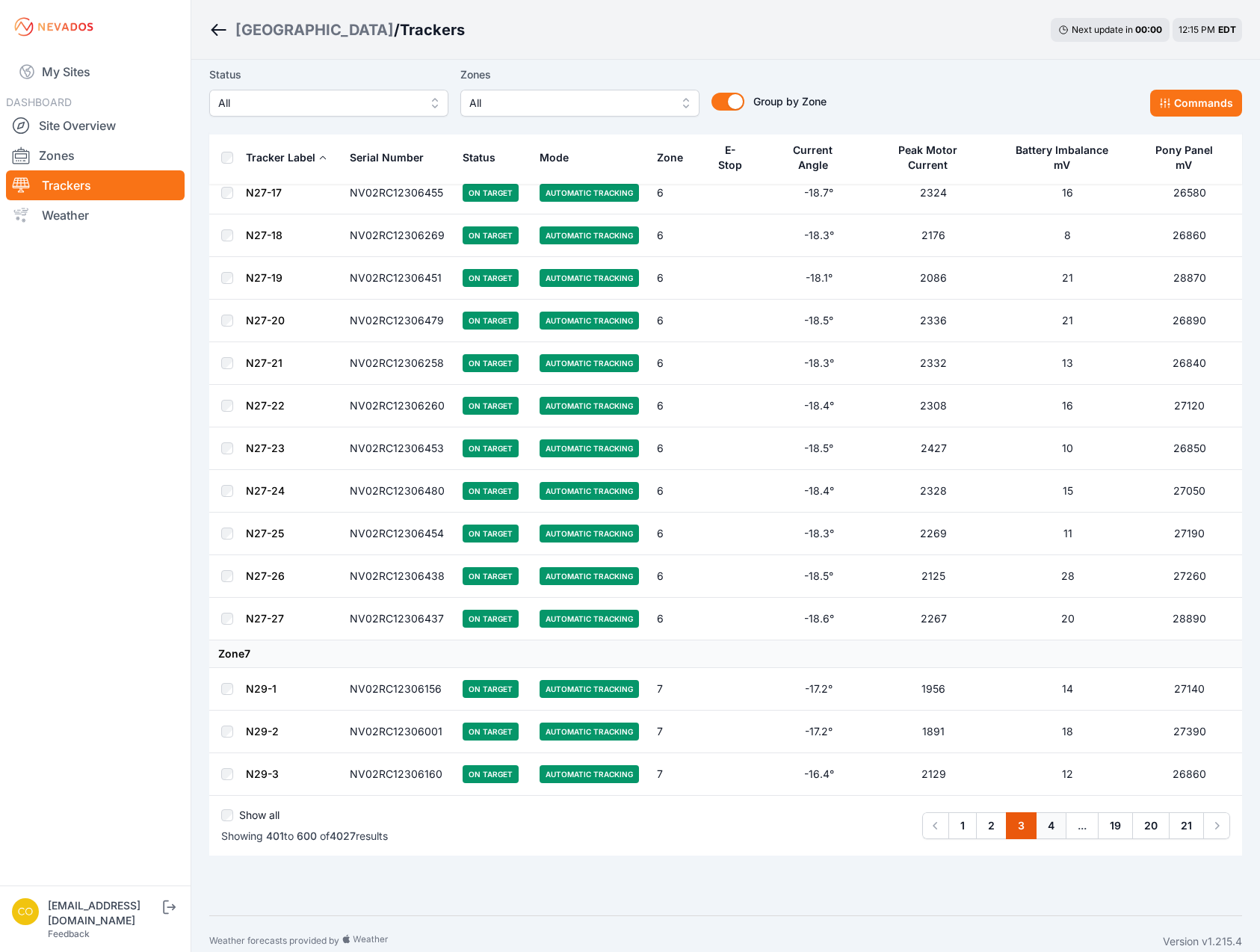
click at [1053, 812] on link "4" at bounding box center [1050, 825] width 30 height 27
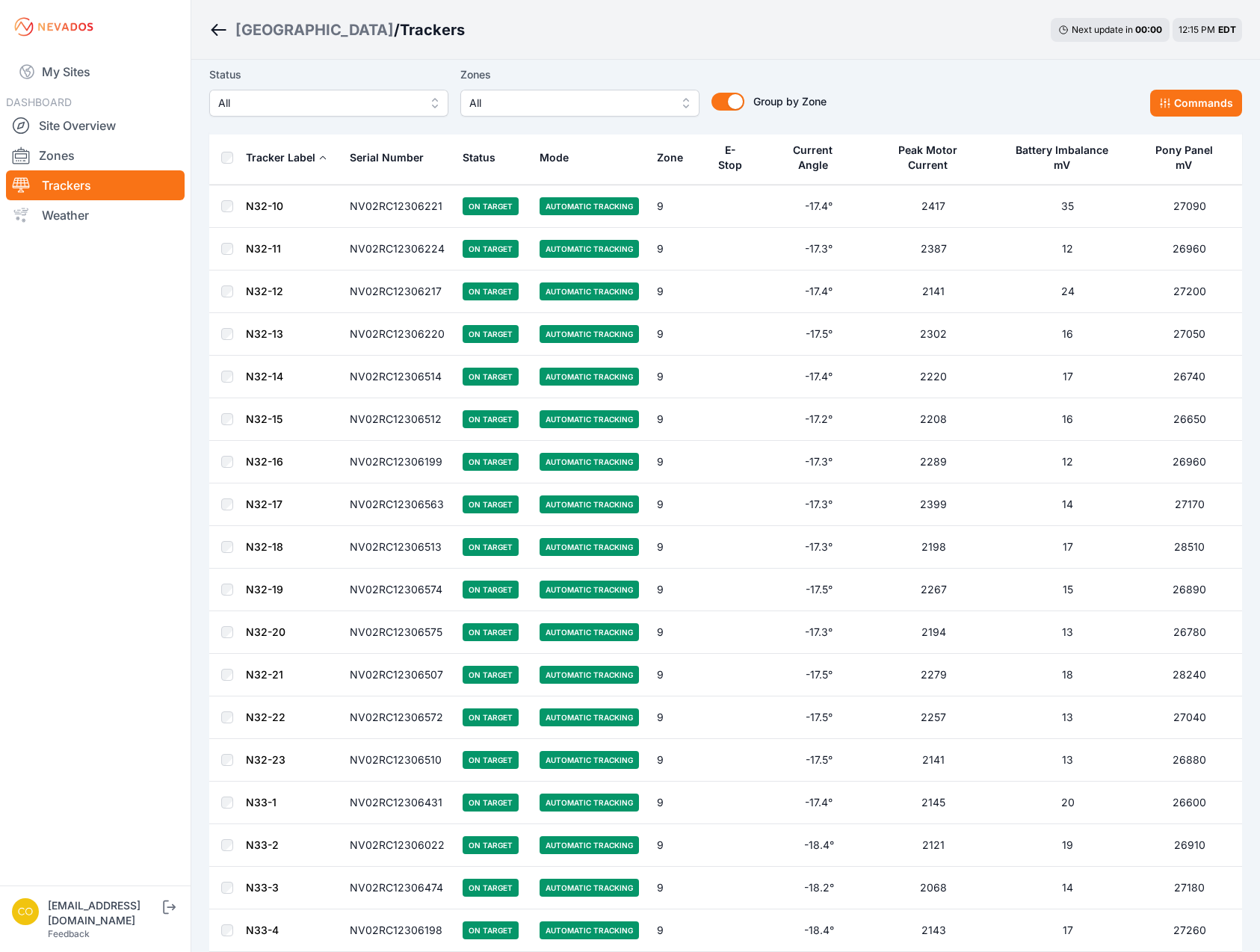
scroll to position [8009, 0]
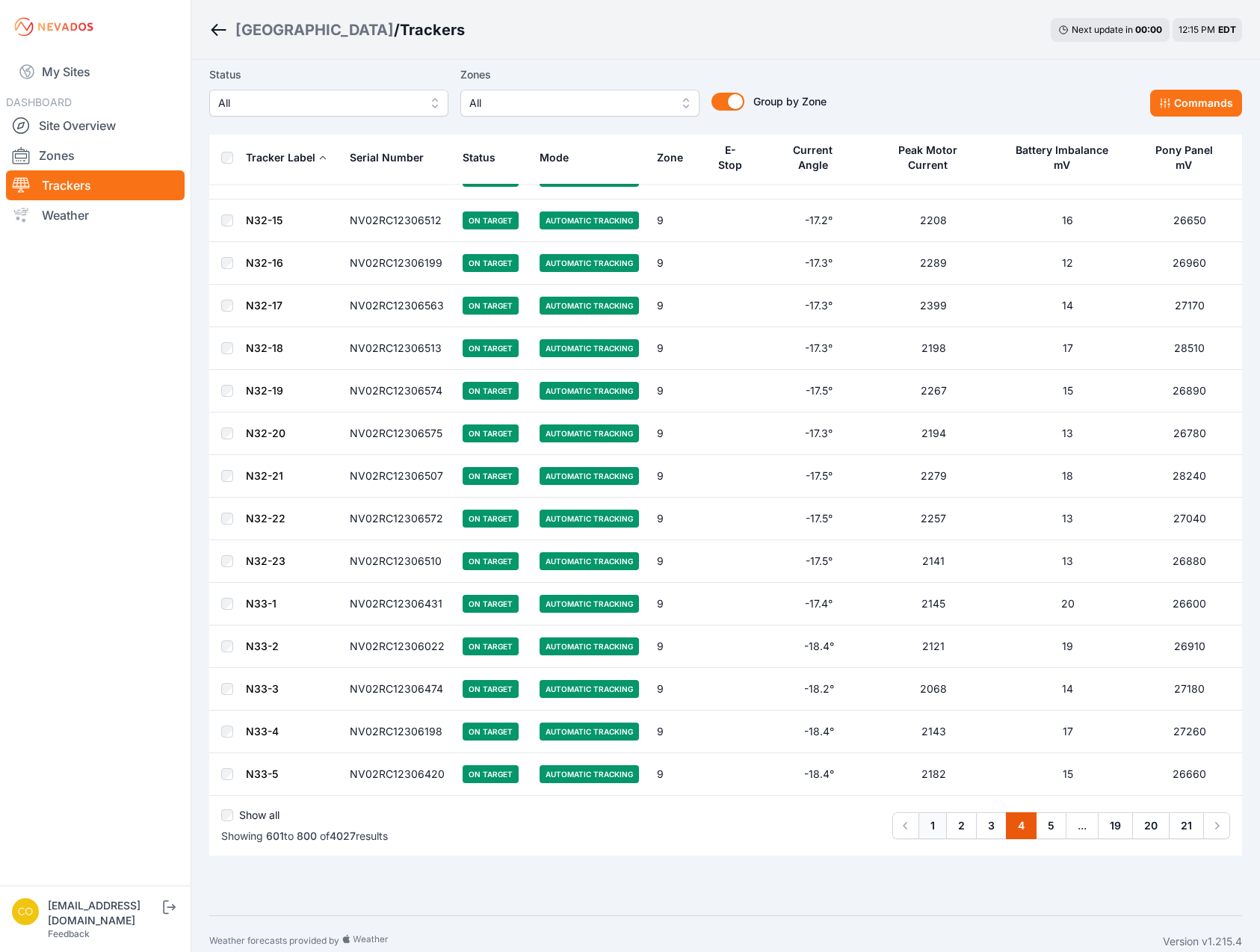
click at [927, 814] on link "1" at bounding box center [932, 825] width 29 height 27
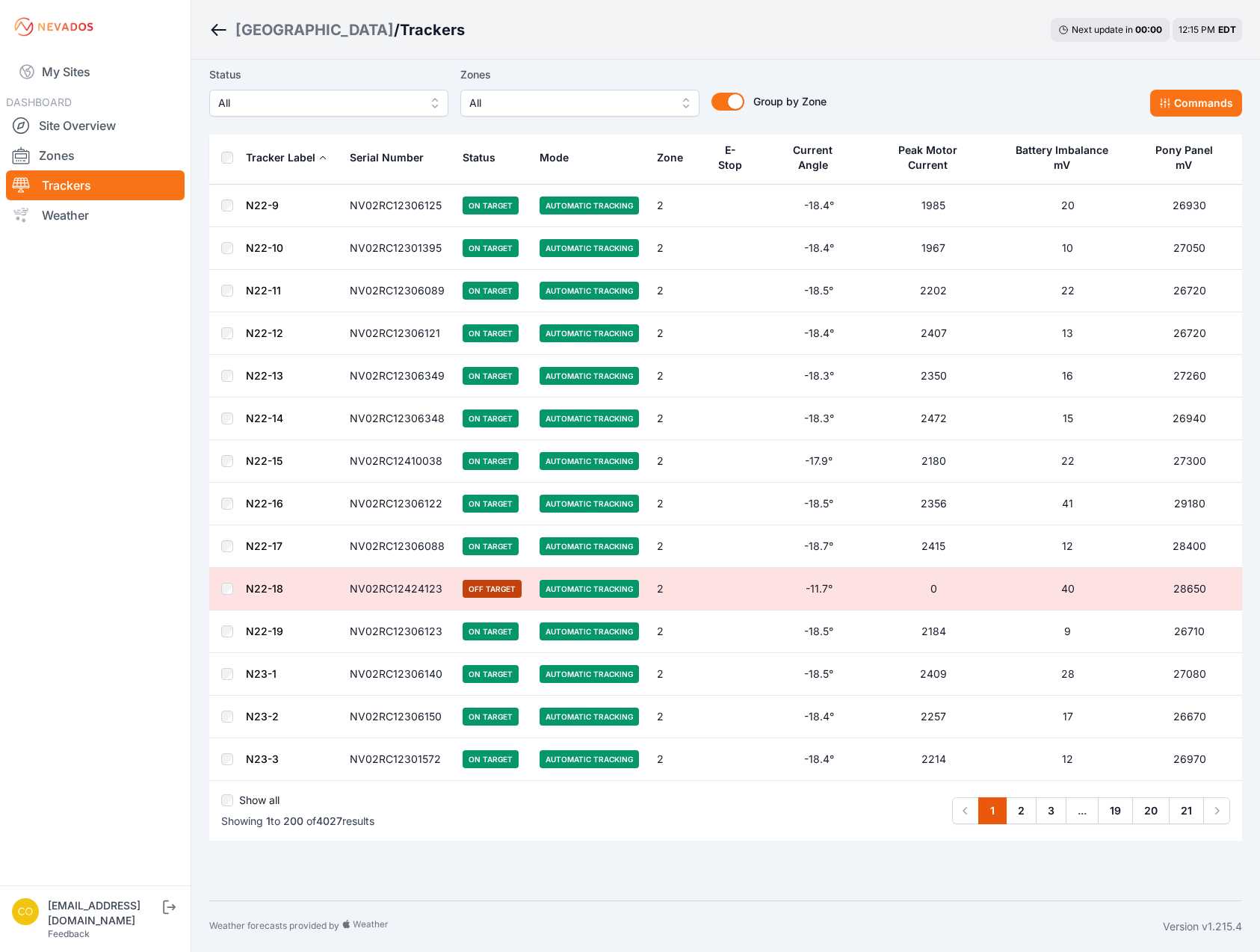
click at [584, 112] on span "All" at bounding box center [569, 103] width 200 height 18
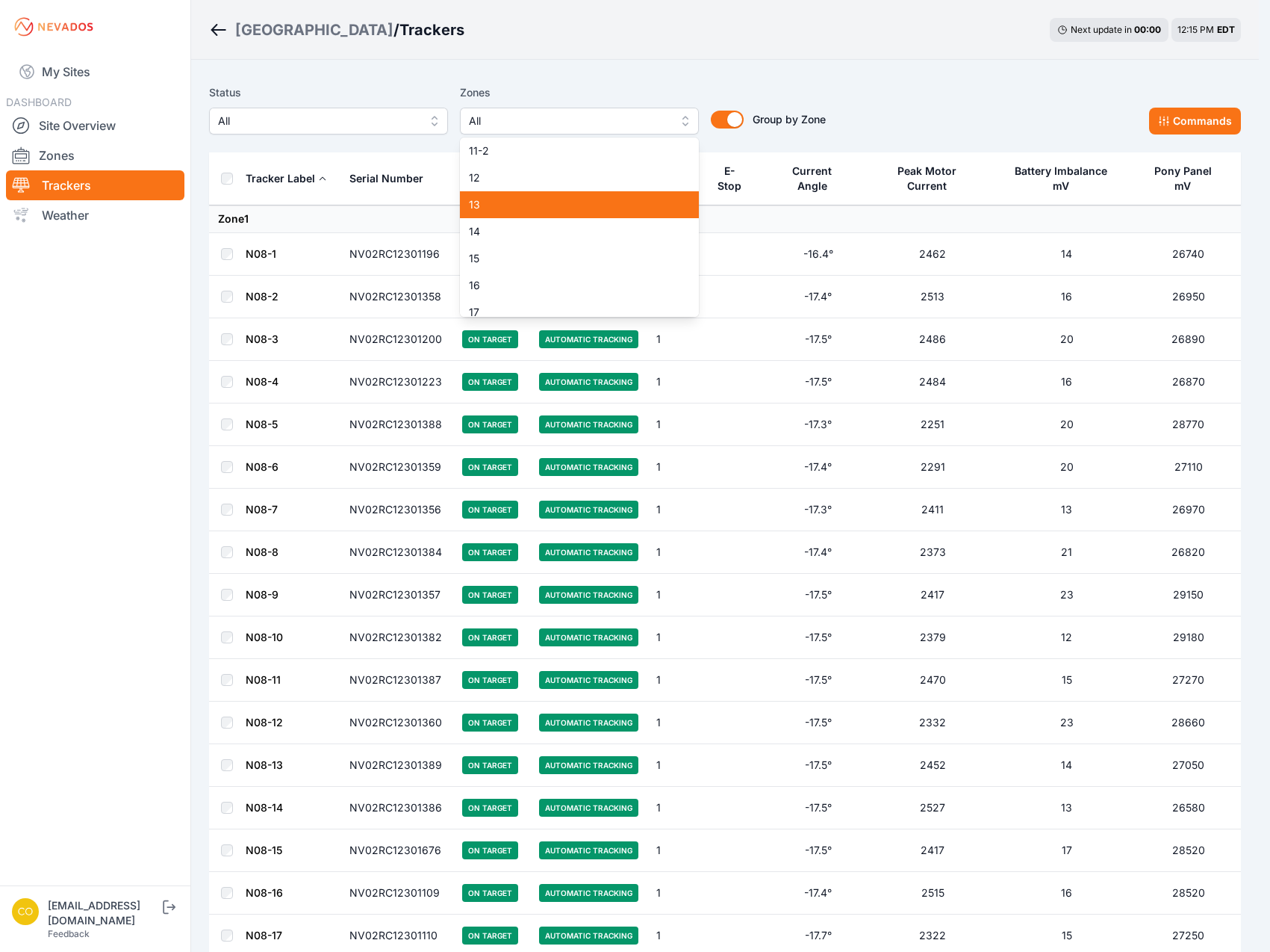
scroll to position [523, 0]
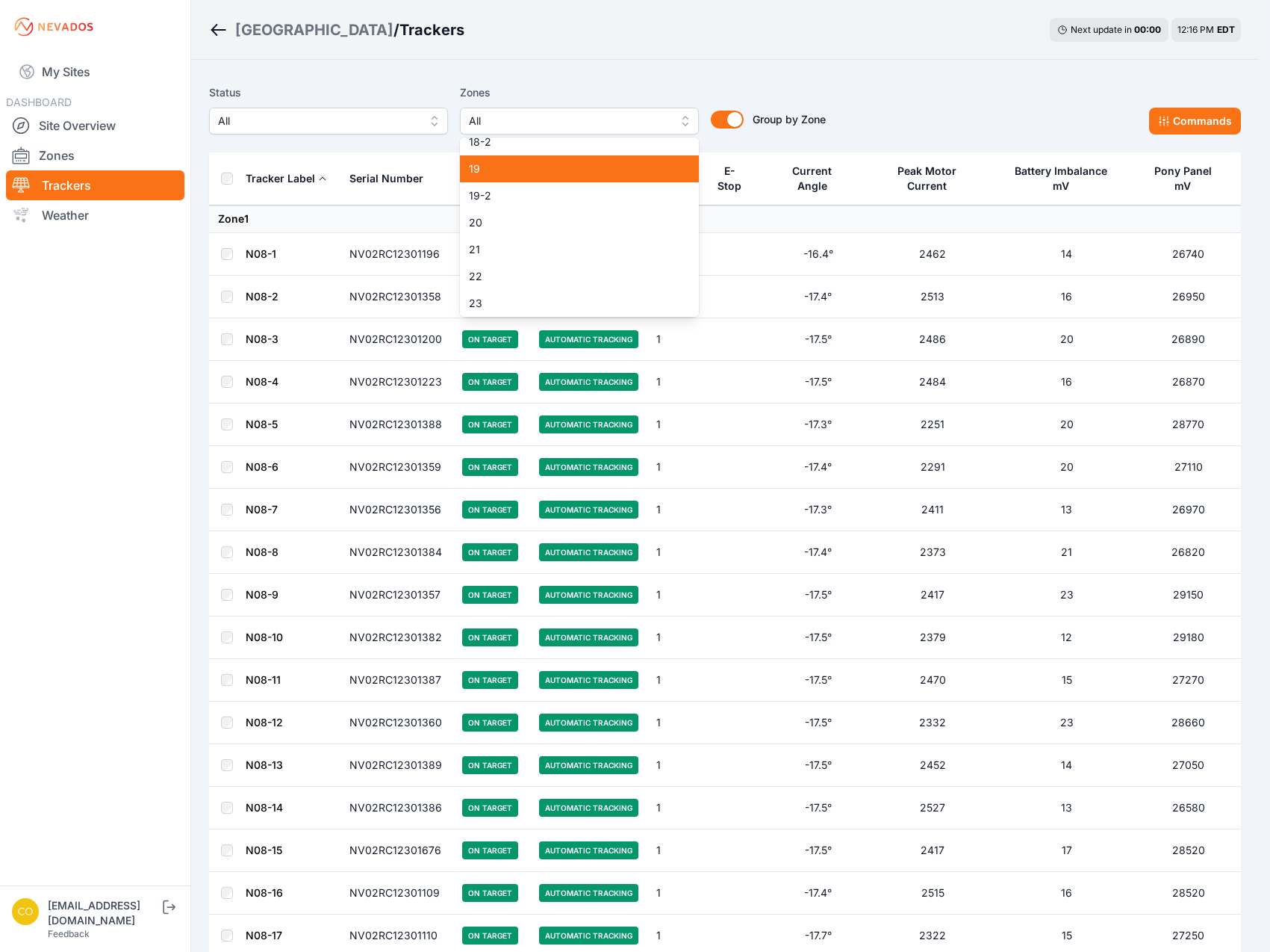
click at [575, 176] on div "19" at bounding box center [579, 169] width 239 height 27
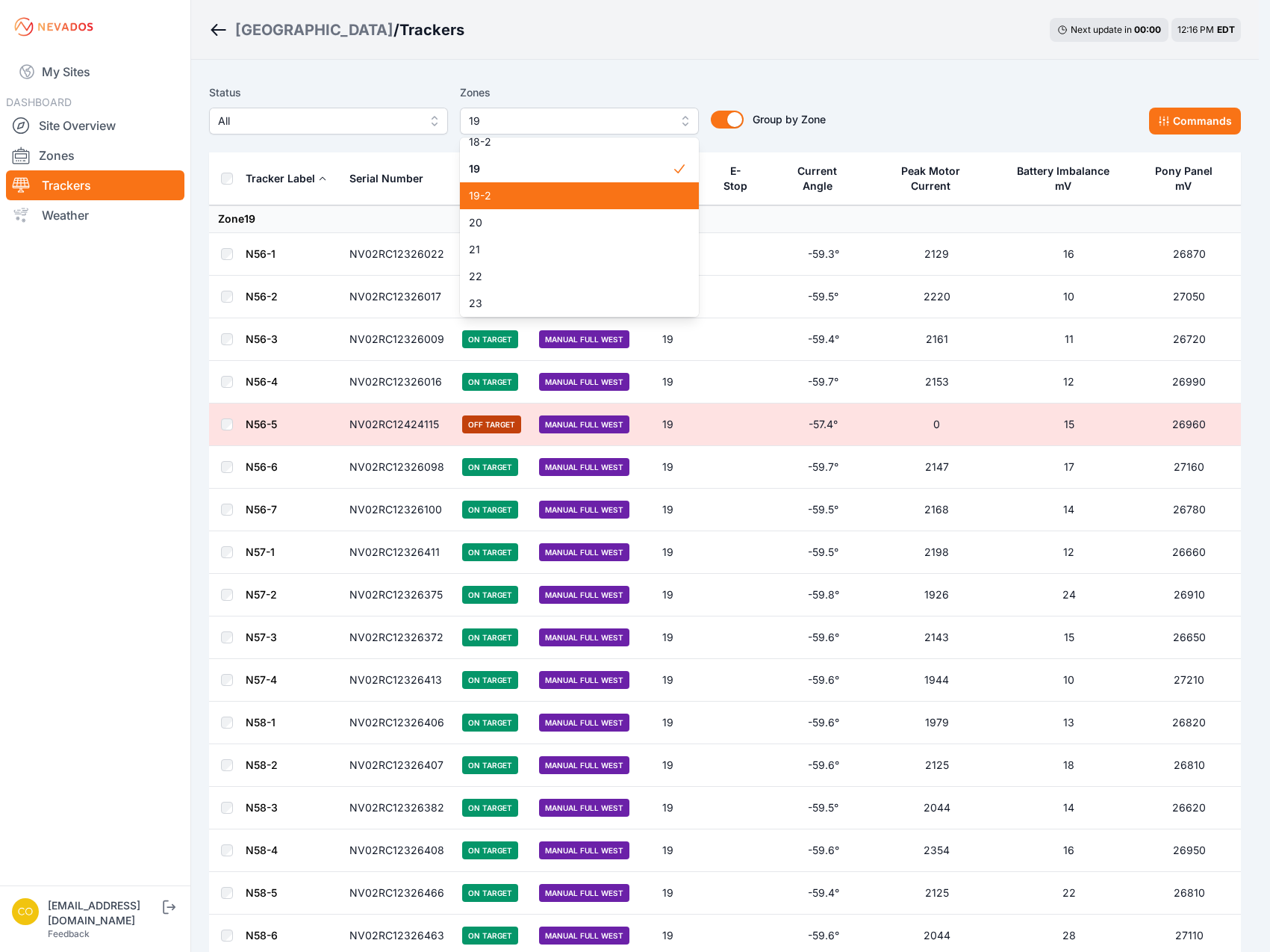
click at [580, 194] on span "19-2" at bounding box center [570, 196] width 203 height 15
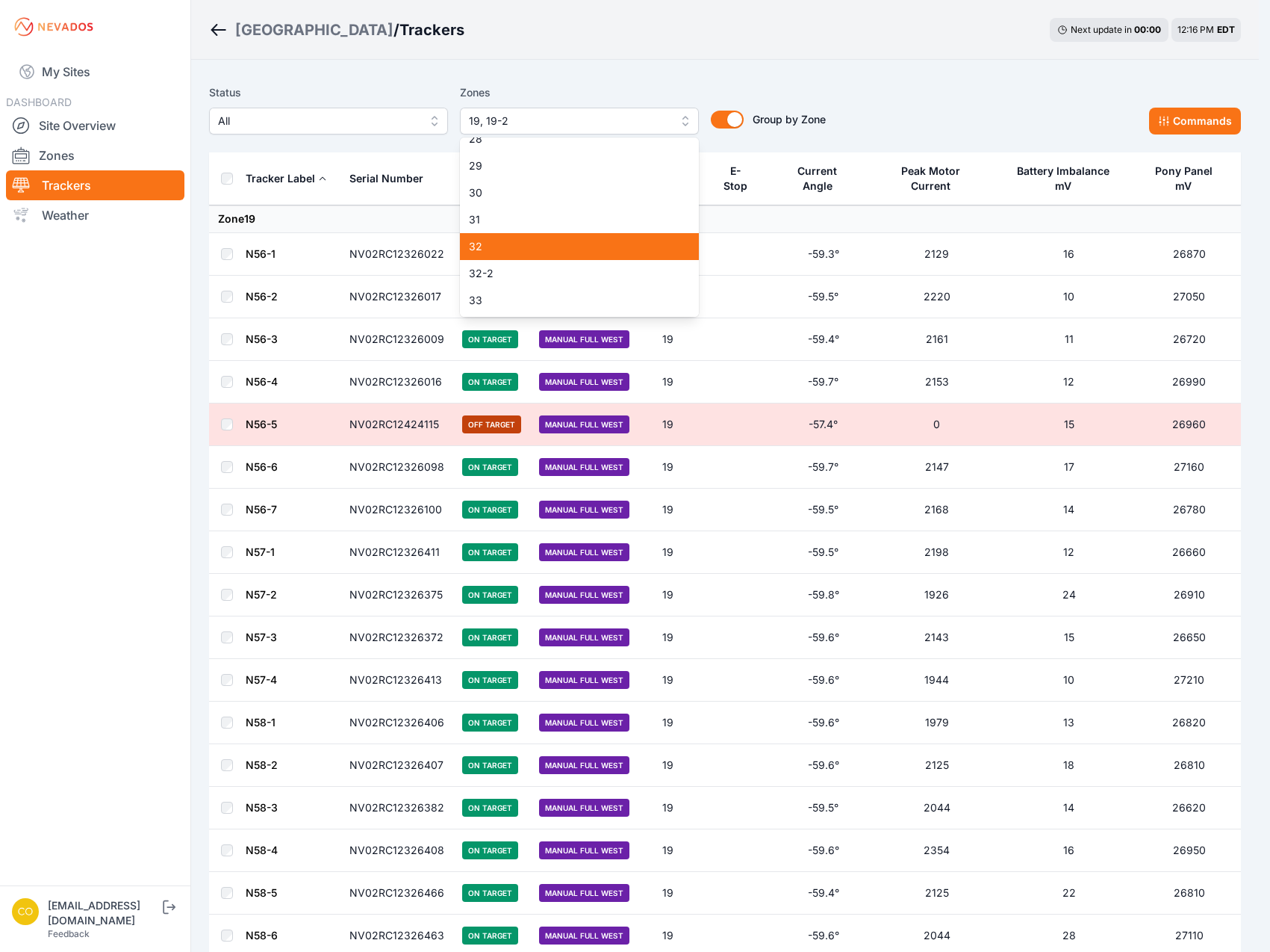
scroll to position [672, 0]
